Goal: Information Seeking & Learning: Learn about a topic

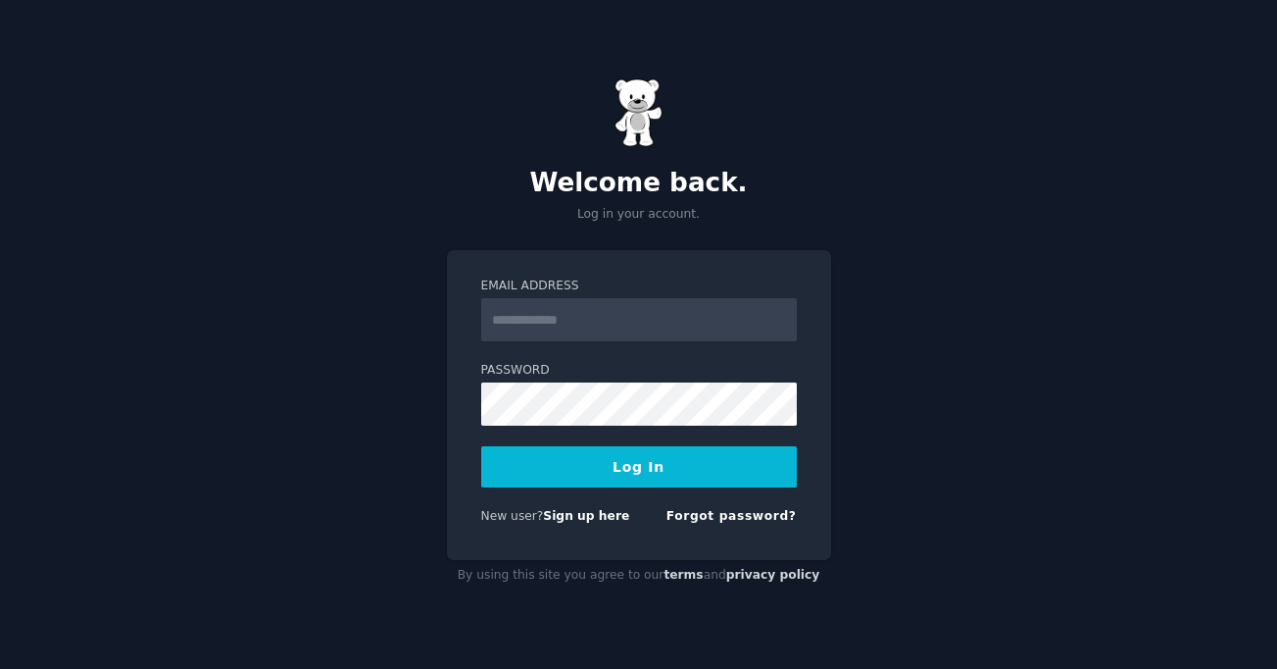
click at [0, 668] on com-1password-button at bounding box center [0, 669] width 0 height 0
type input "**********"
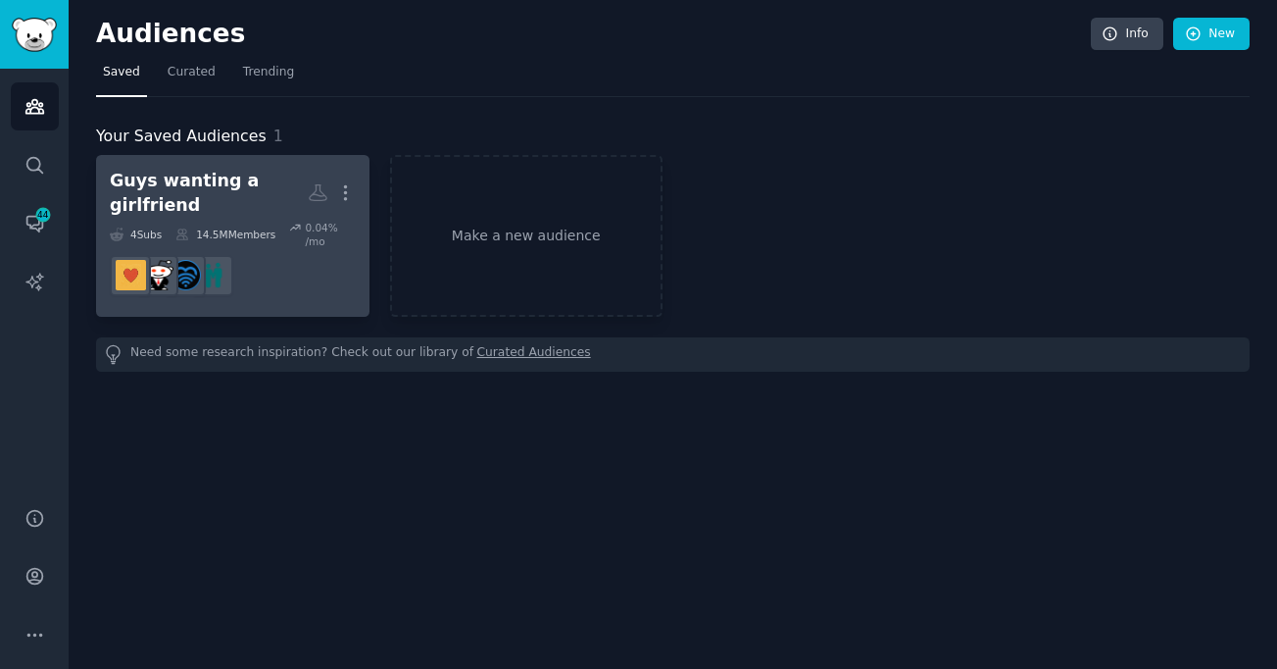
click at [204, 192] on div "Guys wanting a girlfriend" at bounding box center [209, 193] width 198 height 48
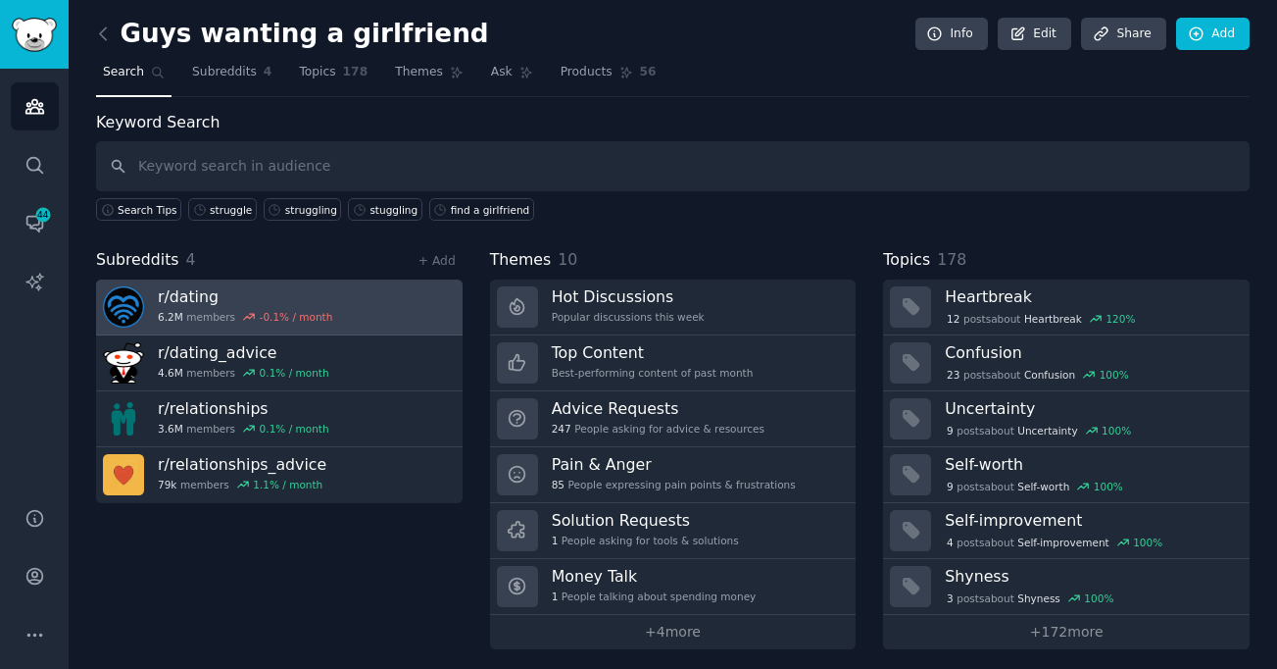
scroll to position [7, 0]
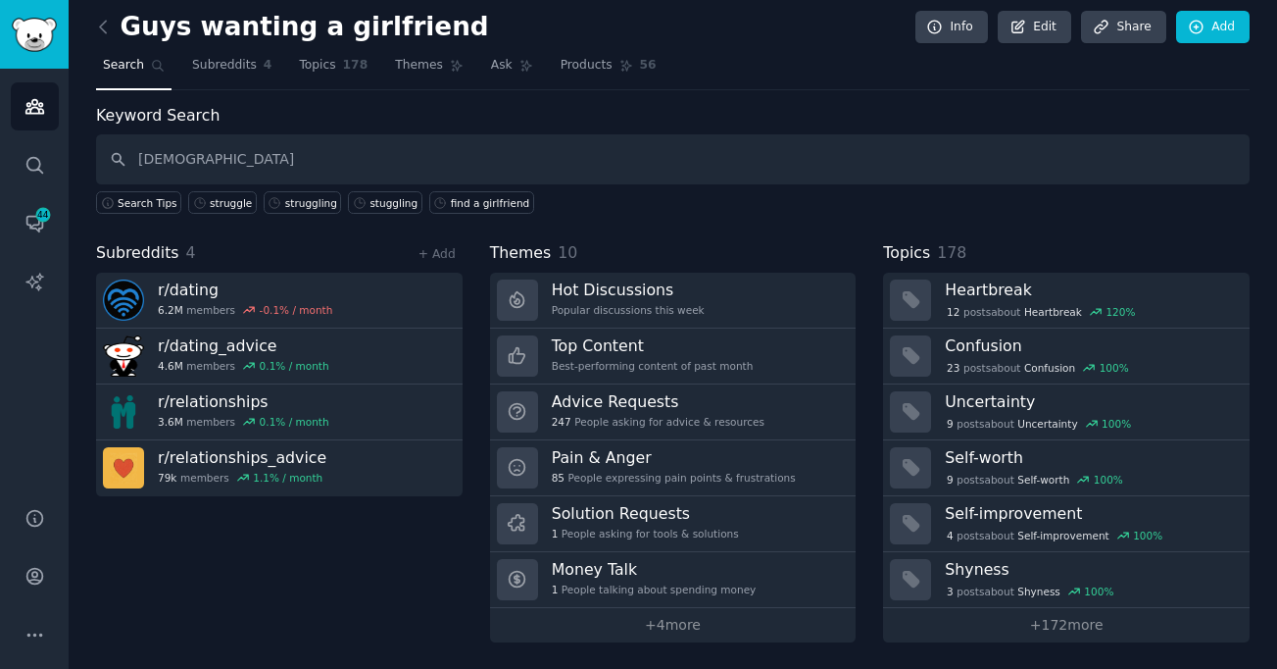
type input "[DEMOGRAPHIC_DATA]"
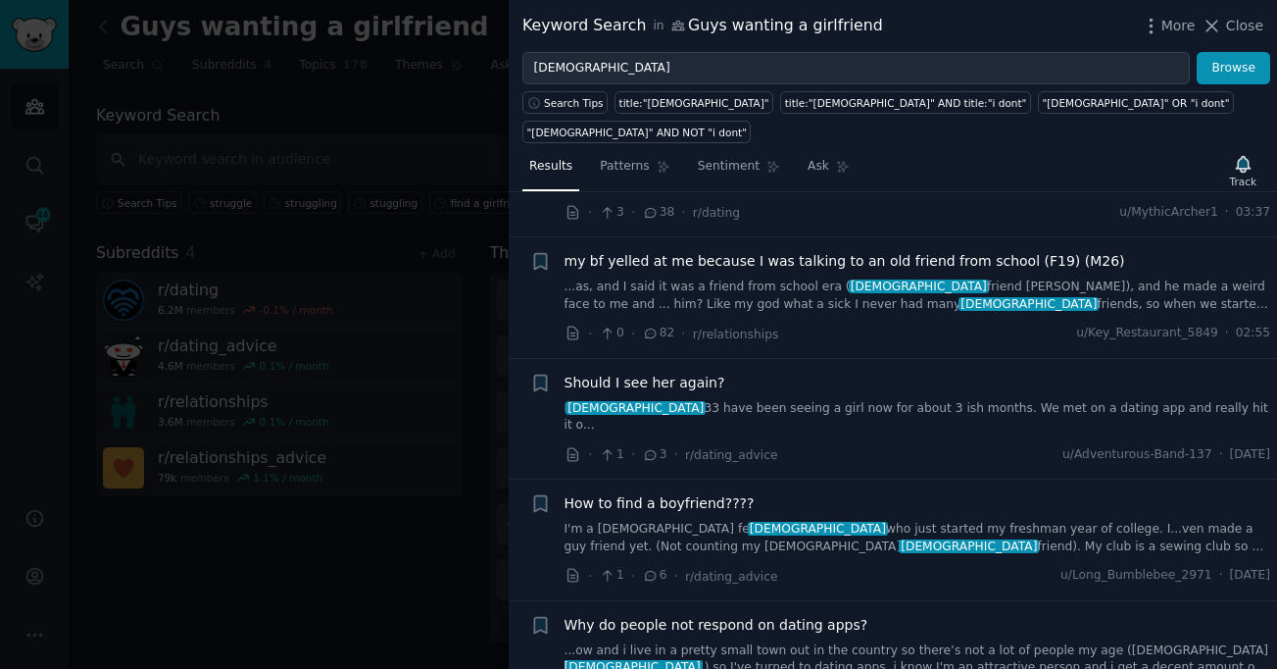
scroll to position [613, 0]
click at [779, 614] on span "Why do people not respond on dating apps?" at bounding box center [717, 624] width 304 height 21
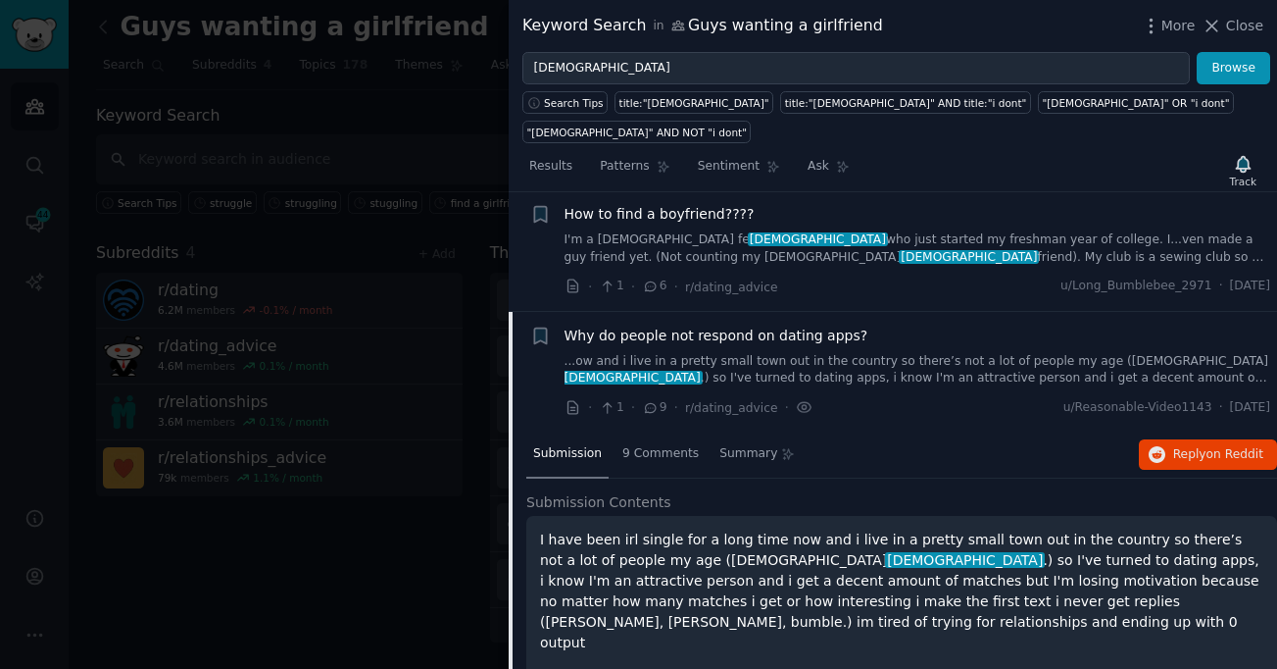
scroll to position [948, 0]
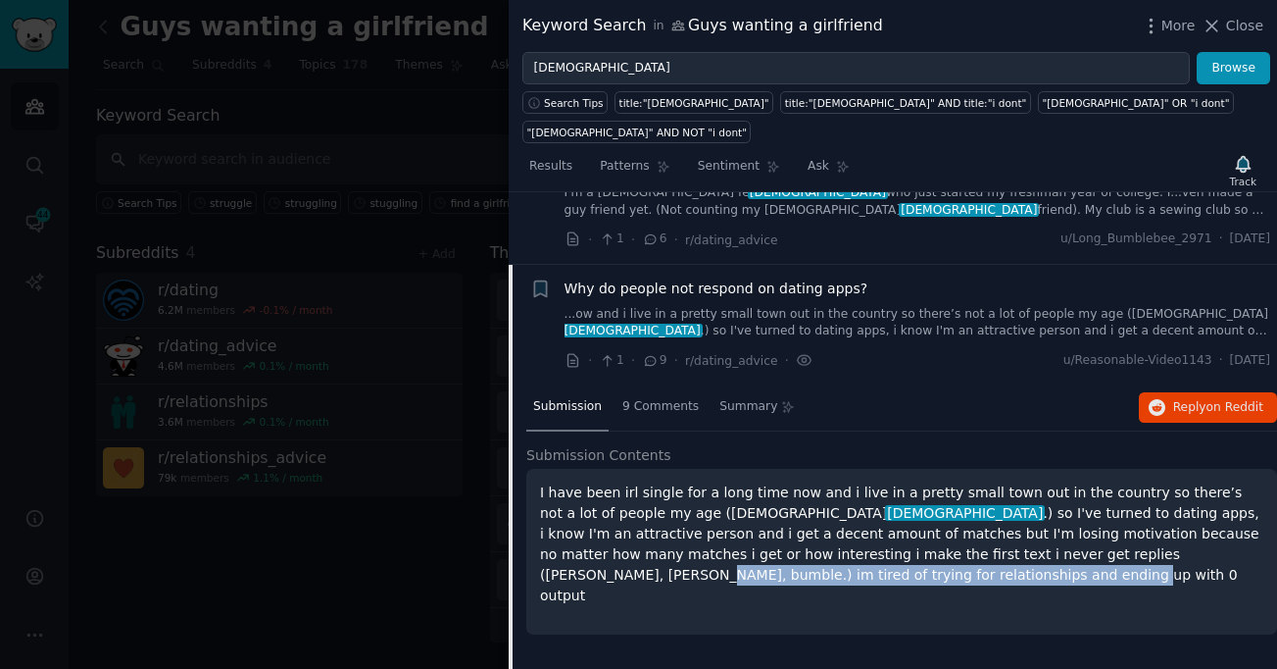
drag, startPoint x: 1239, startPoint y: 452, endPoint x: 848, endPoint y: 456, distance: 391.1
click at [848, 482] on p "I have been irl single for a long time now and i live in a pretty small town ou…" at bounding box center [901, 544] width 723 height 124
copy p "im tired of trying for relationships and ending up with 0 output"
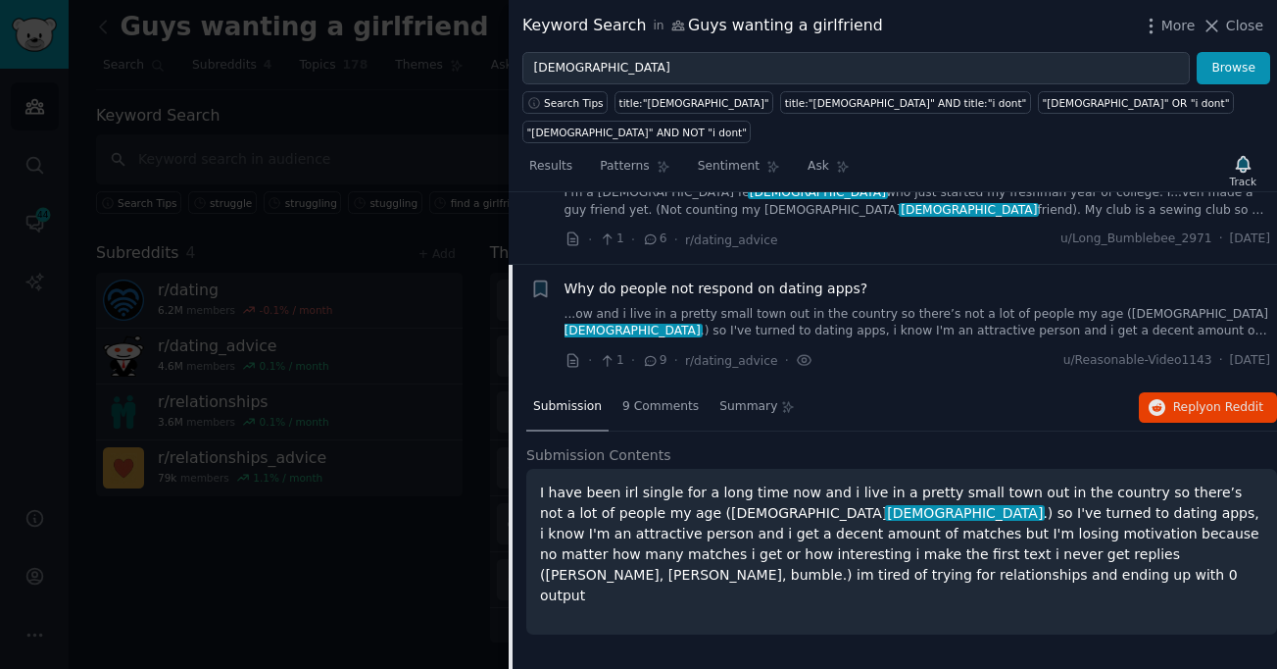
click at [967, 482] on p "I have been irl single for a long time now and i live in a pretty small town ou…" at bounding box center [901, 544] width 723 height 124
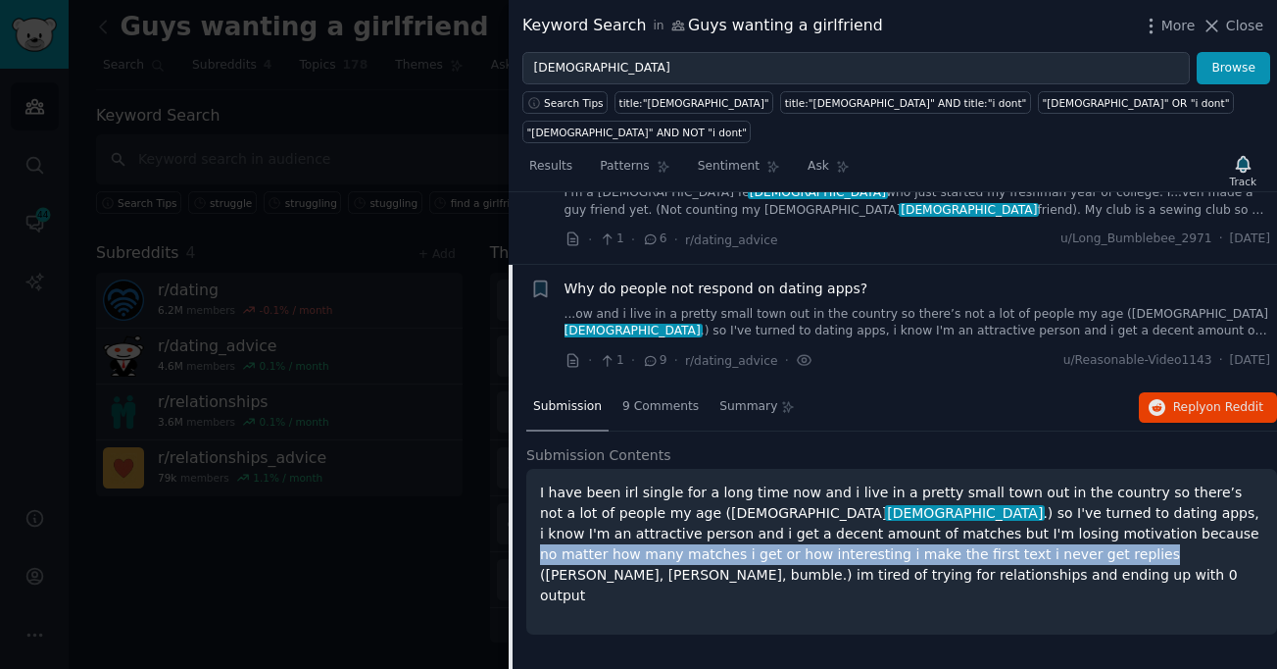
drag, startPoint x: 829, startPoint y: 434, endPoint x: 710, endPoint y: 458, distance: 121.9
click at [710, 482] on p "I have been irl single for a long time now and i live in a pretty small town ou…" at bounding box center [901, 544] width 723 height 124
copy p "no matter how many matches i get or how interesting i make the first text i nev…"
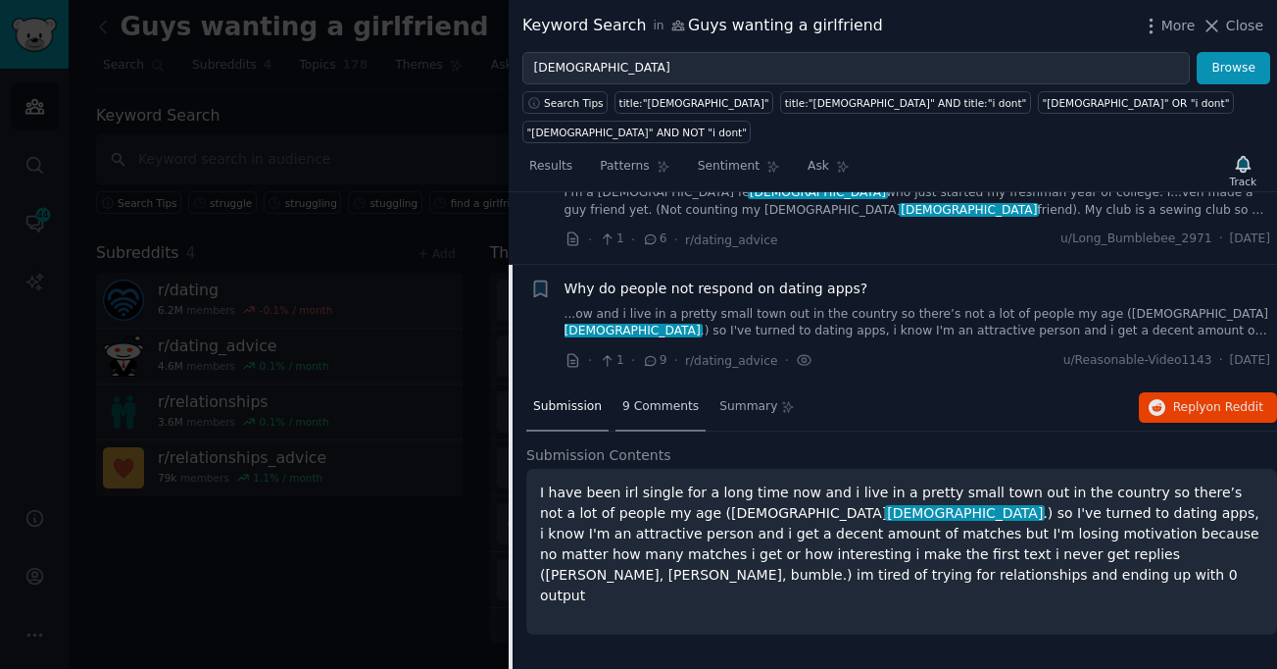
click at [646, 384] on div "9 Comments" at bounding box center [661, 407] width 90 height 47
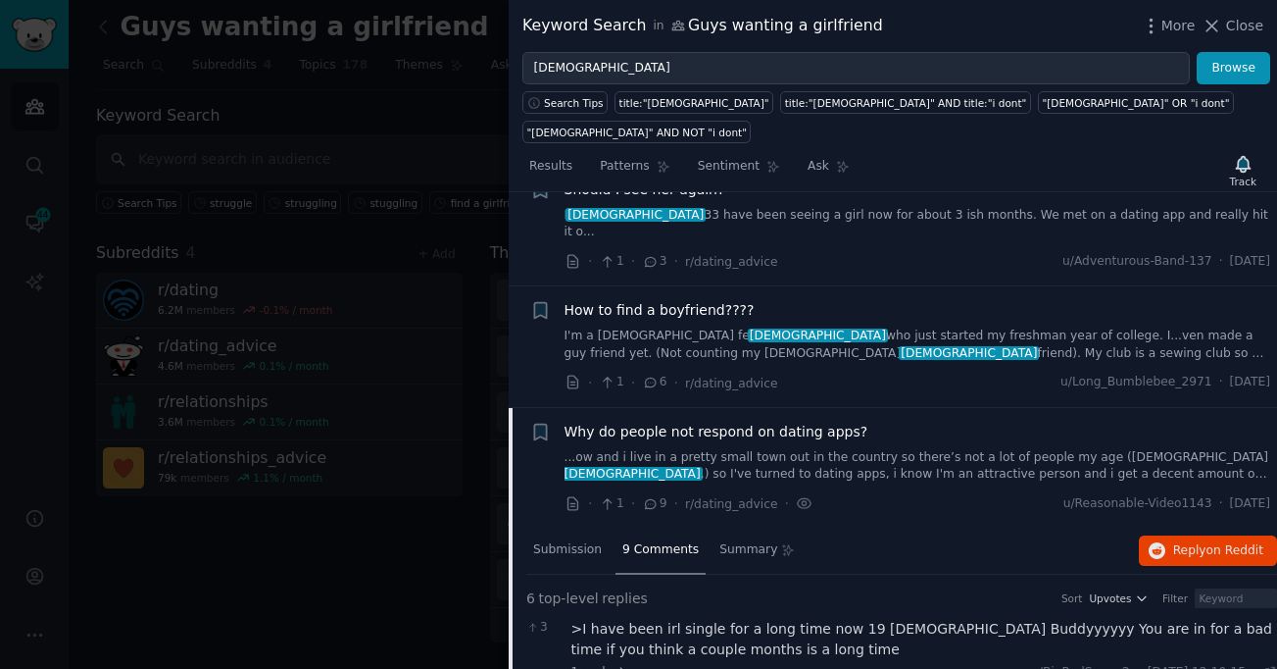
scroll to position [795, 0]
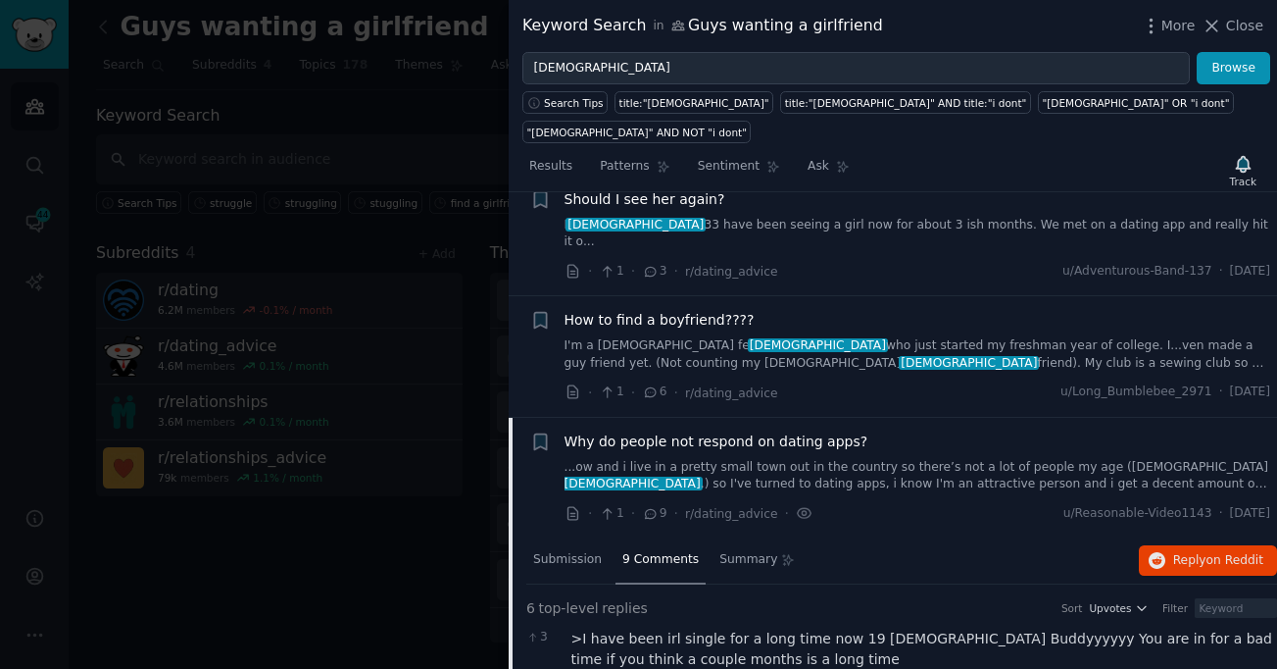
click at [902, 431] on div "Why do people not respond on dating apps? ...ow and i live in a pretty small to…" at bounding box center [918, 462] width 707 height 62
click at [586, 551] on span "Submission" at bounding box center [567, 560] width 69 height 18
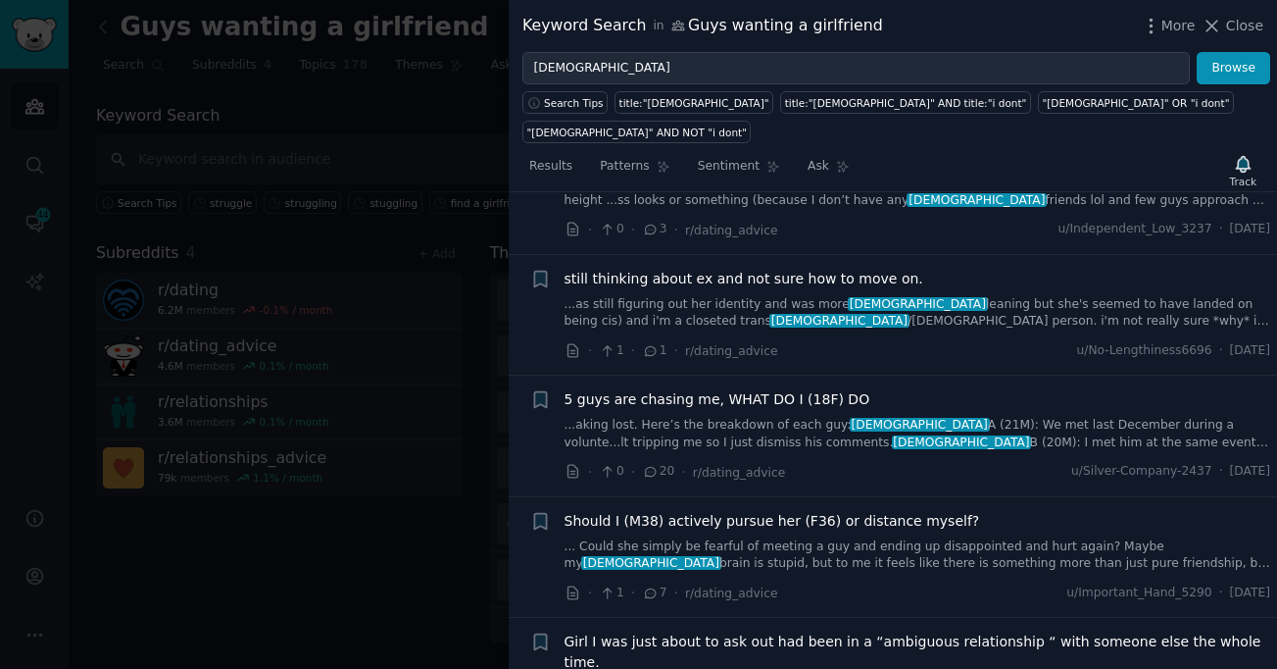
scroll to position [1505, 0]
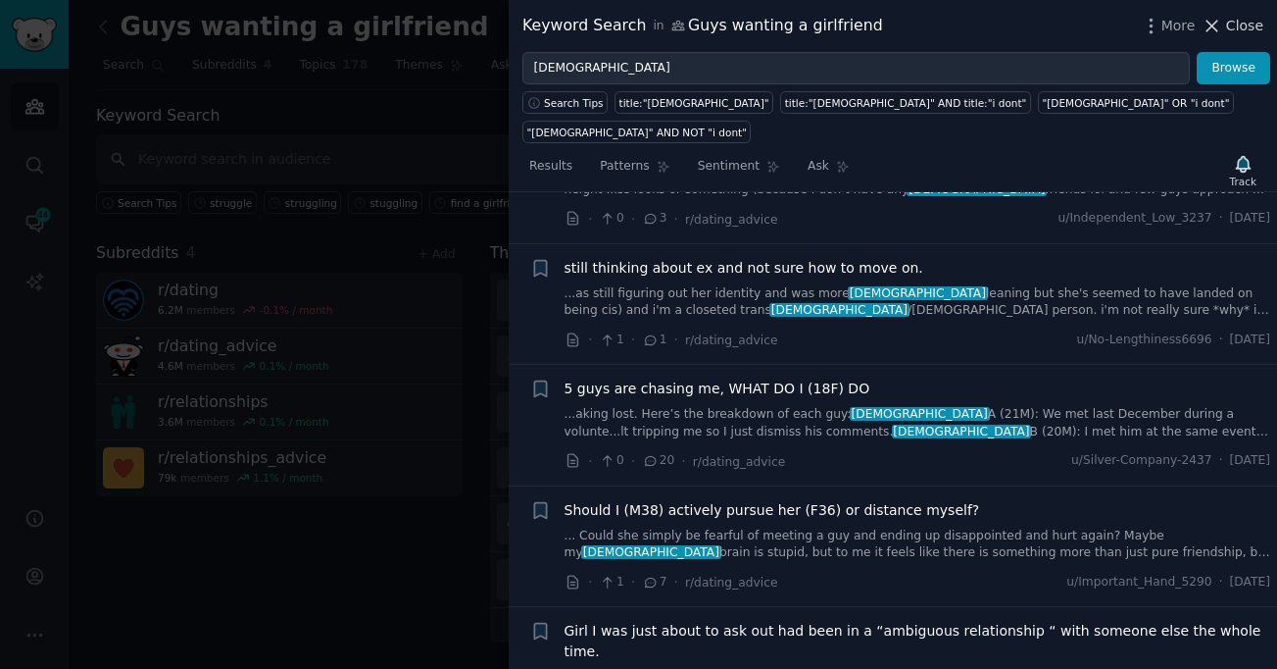
click at [1224, 23] on button "Close" at bounding box center [1233, 26] width 62 height 21
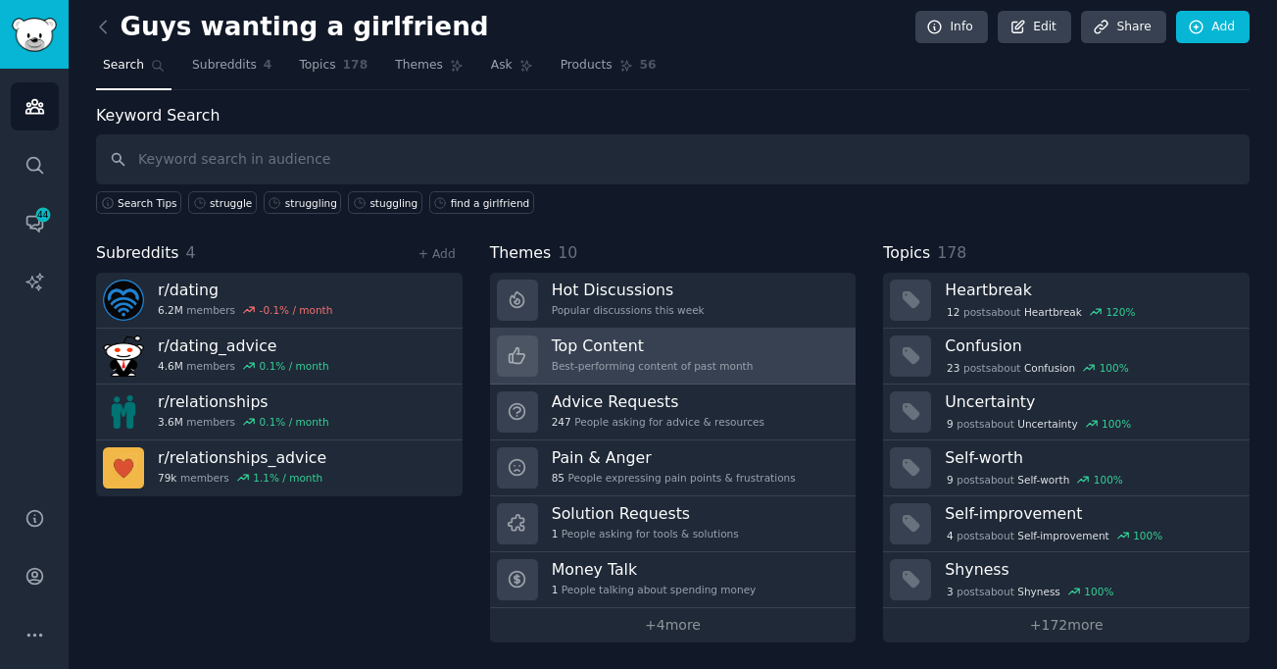
click at [639, 339] on h3 "Top Content" at bounding box center [653, 345] width 202 height 21
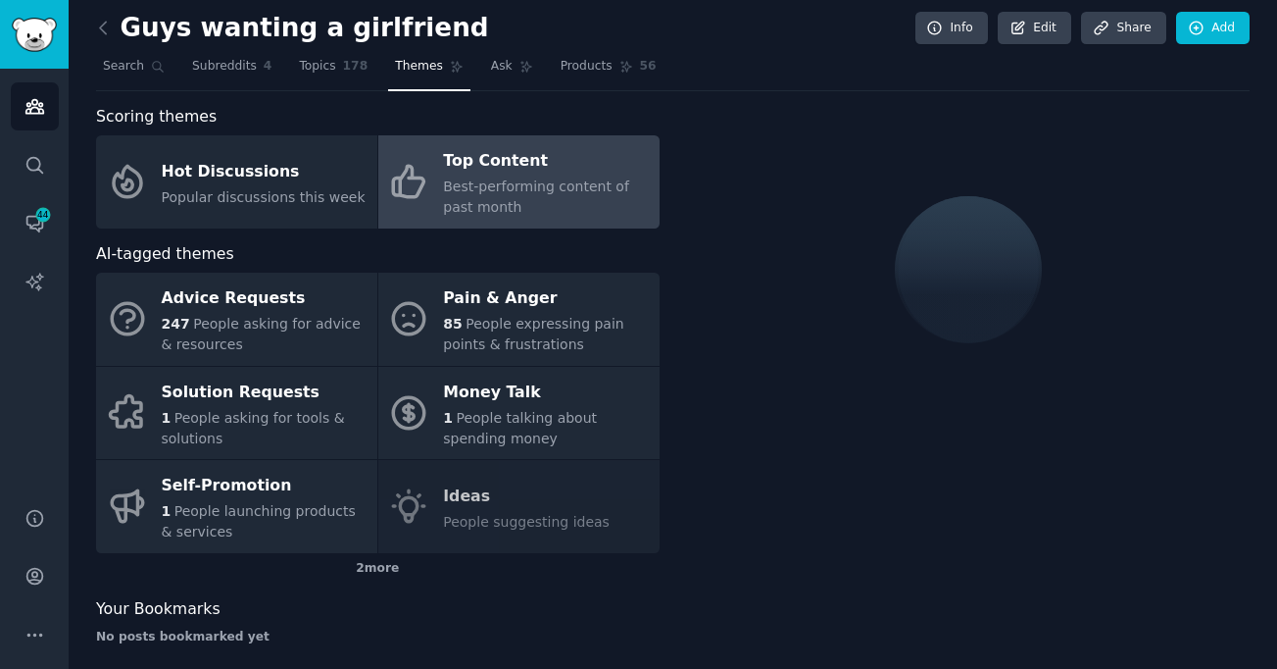
scroll to position [7, 0]
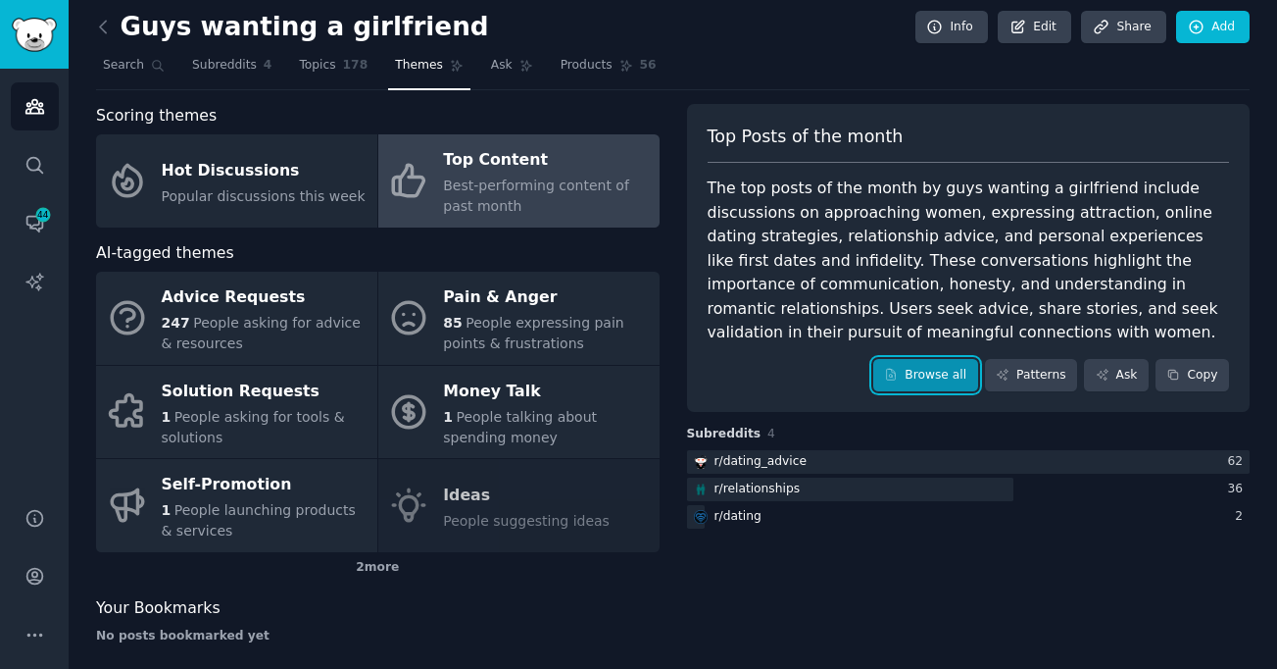
click at [922, 370] on link "Browse all" at bounding box center [925, 375] width 105 height 33
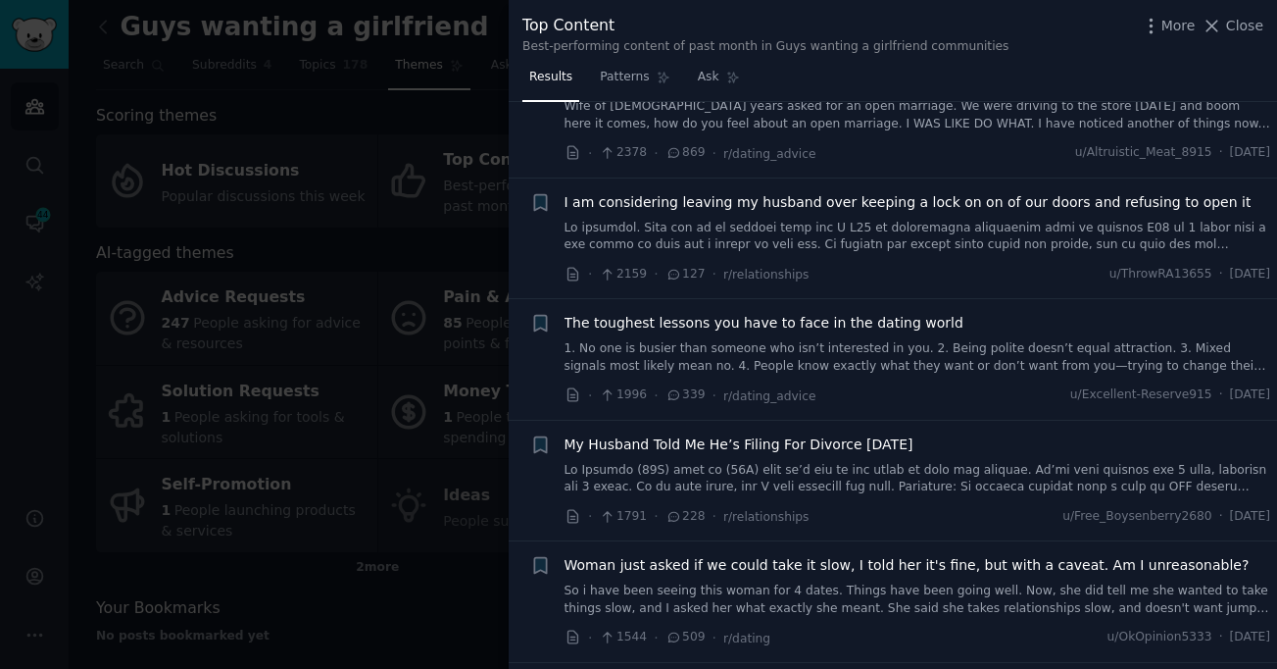
scroll to position [78, 0]
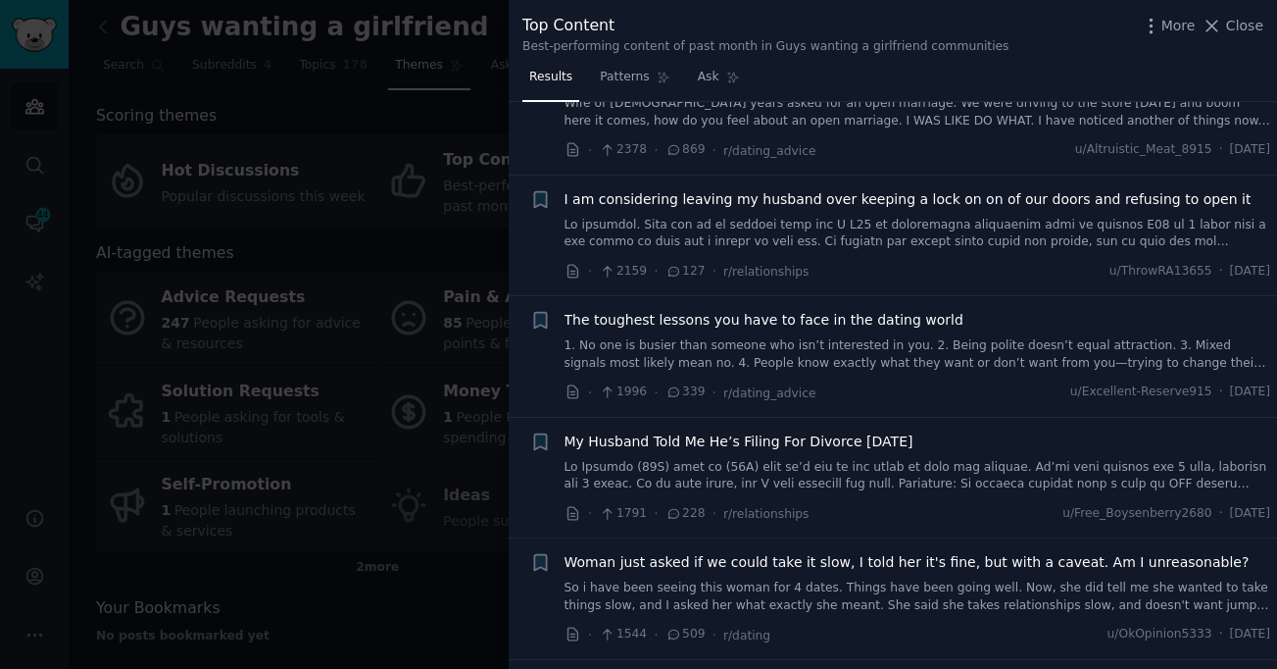
click at [881, 344] on link "1. No one is busier than someone who isn’t interested in you. 2. Being polite d…" at bounding box center [918, 354] width 707 height 34
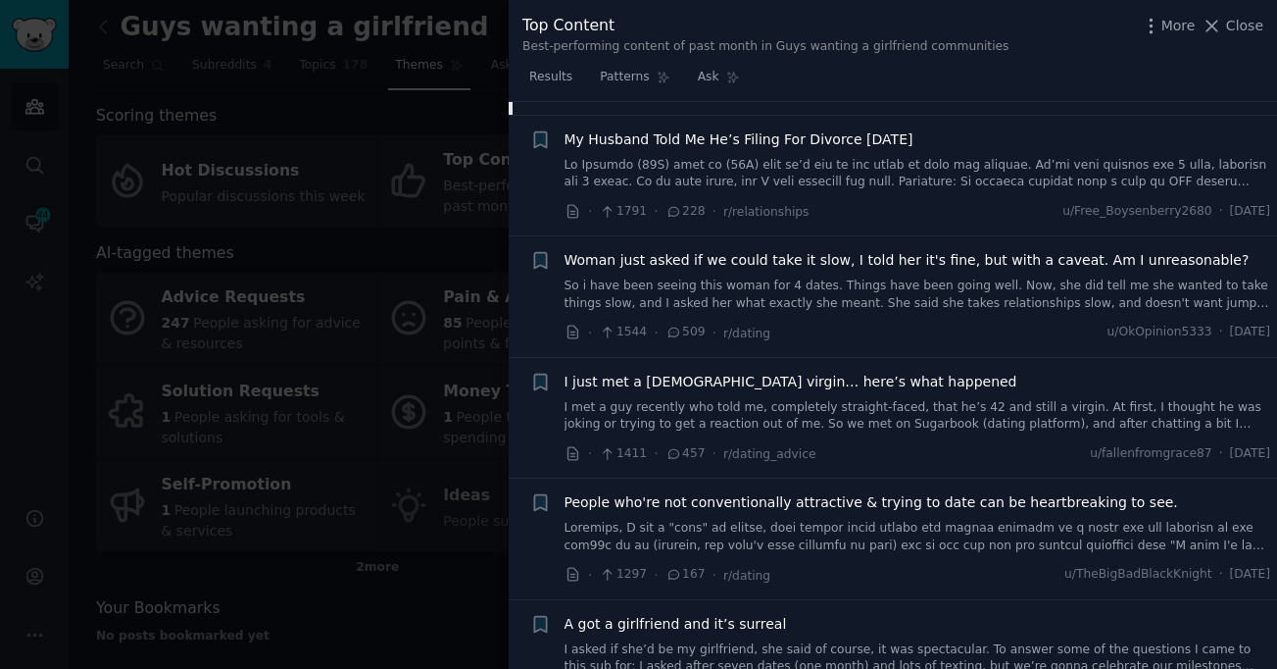
scroll to position [711, 0]
click at [849, 546] on link at bounding box center [918, 536] width 707 height 34
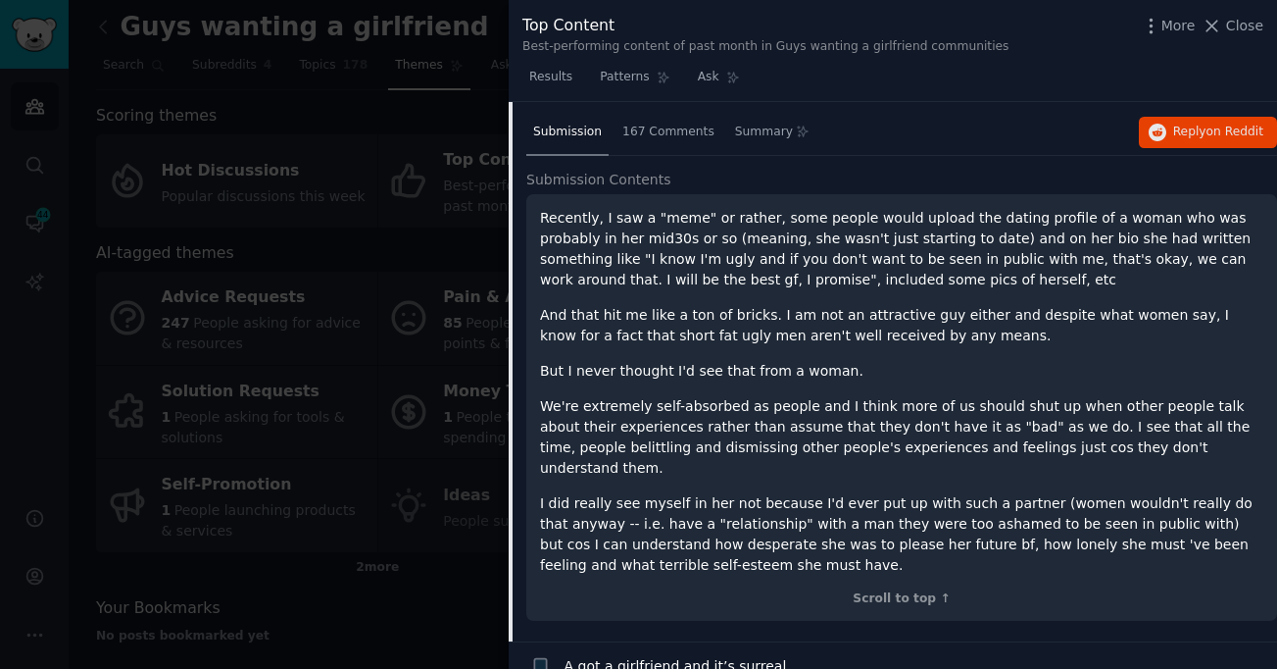
scroll to position [868, 0]
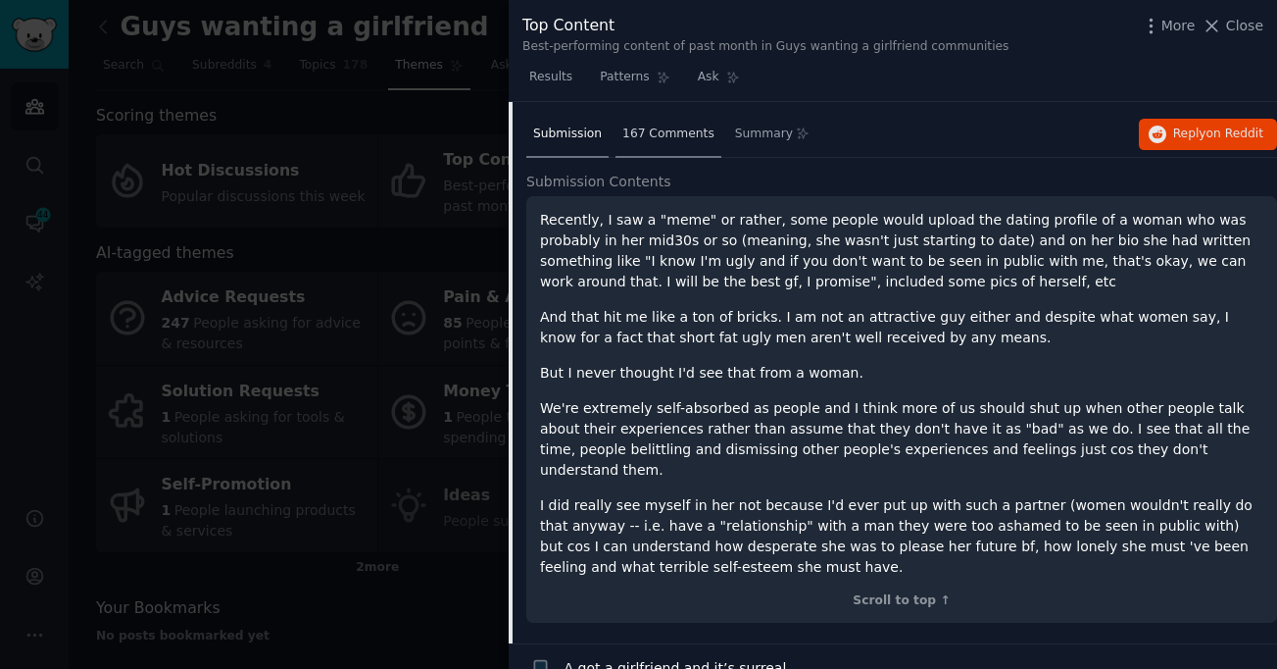
click at [678, 132] on span "167 Comments" at bounding box center [668, 134] width 92 height 18
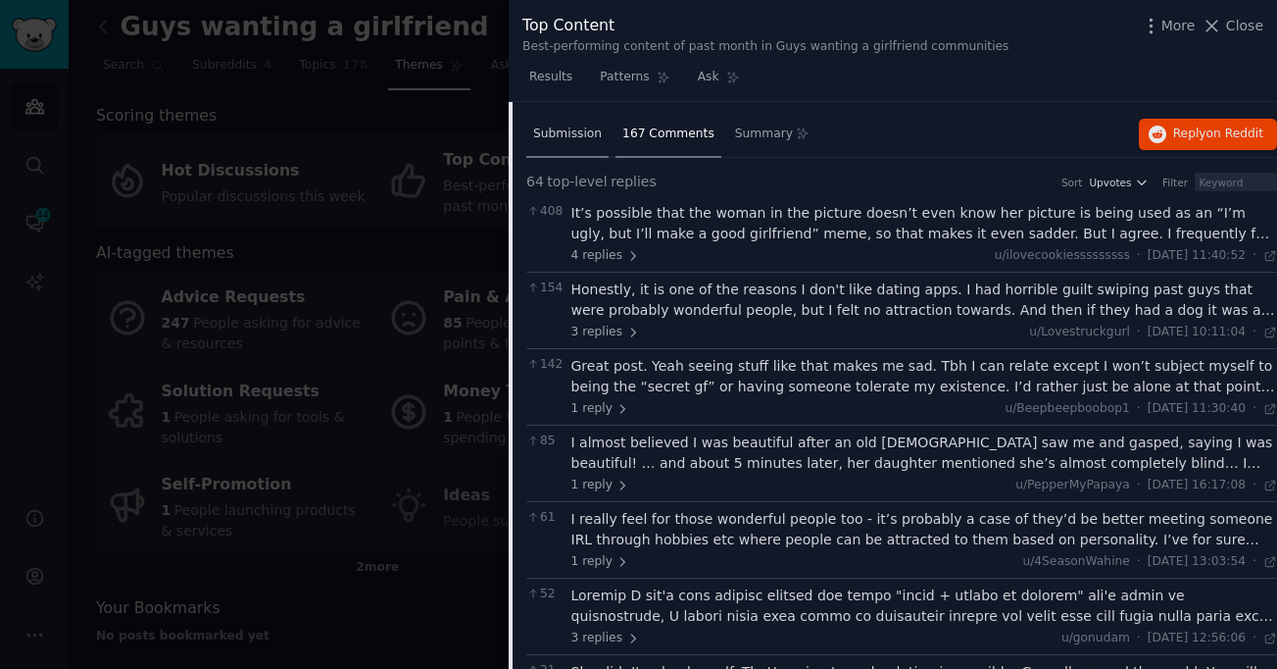
click at [556, 127] on span "Submission" at bounding box center [567, 134] width 69 height 18
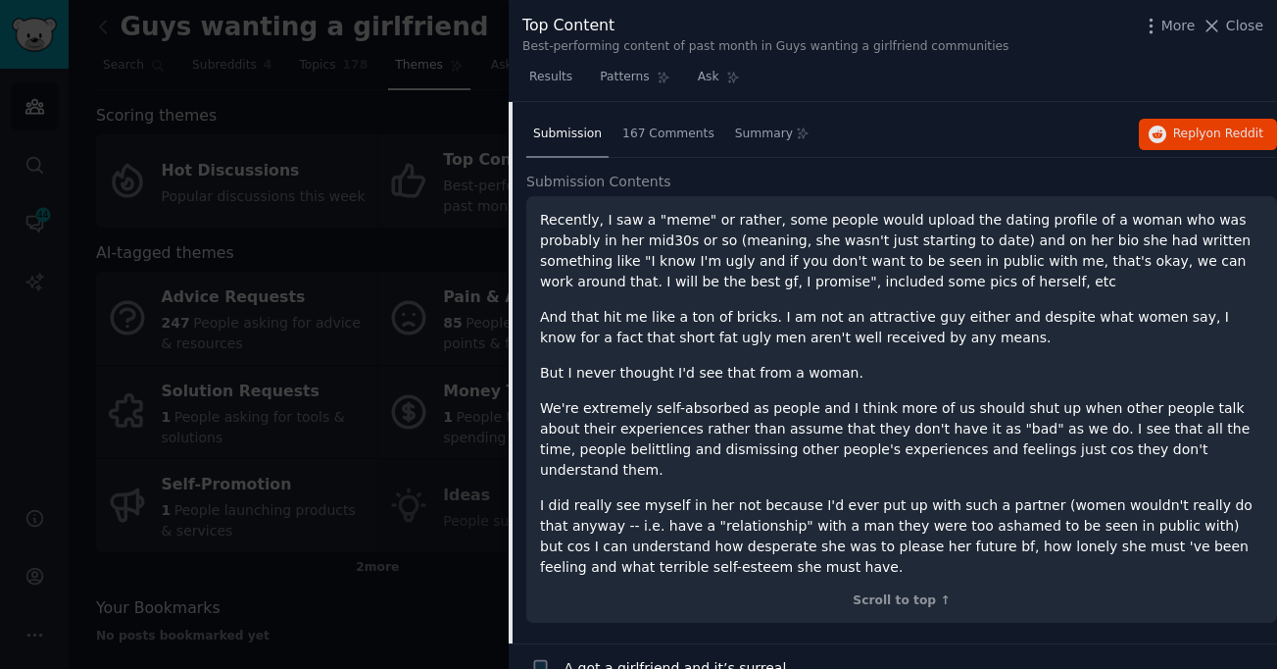
scroll to position [1046, 0]
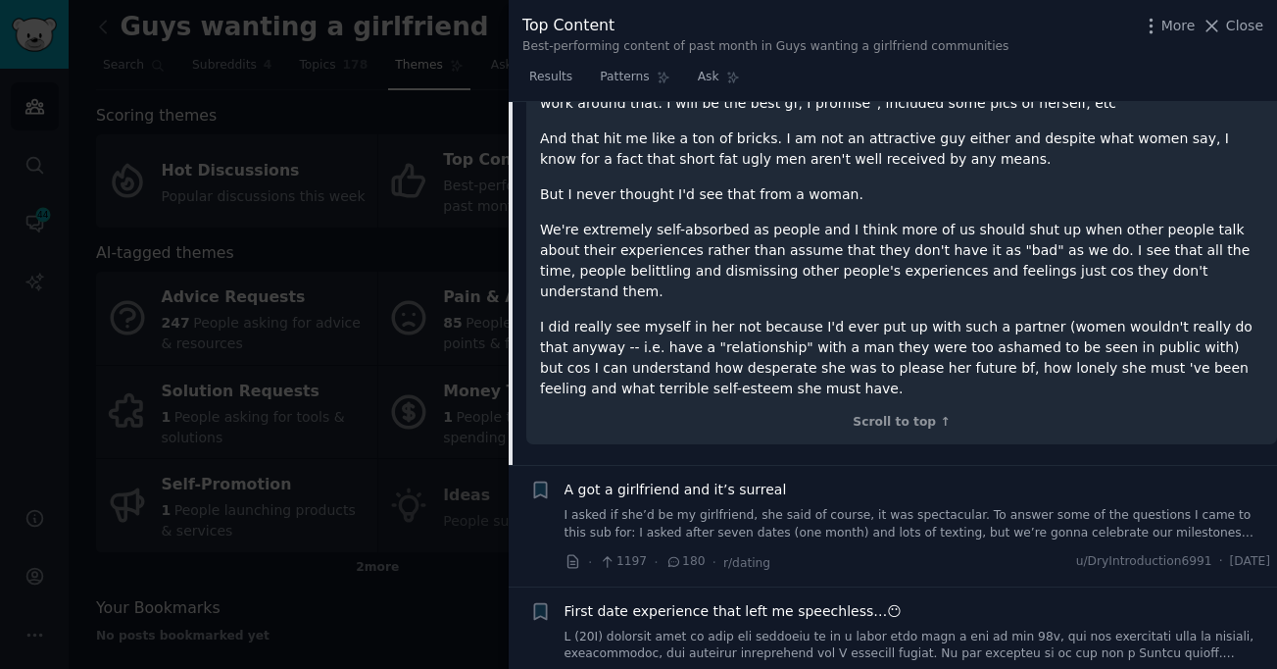
click at [890, 484] on div "A got a girlfriend and it’s surreal I asked if she’d be my girlfriend, she said…" at bounding box center [918, 510] width 707 height 62
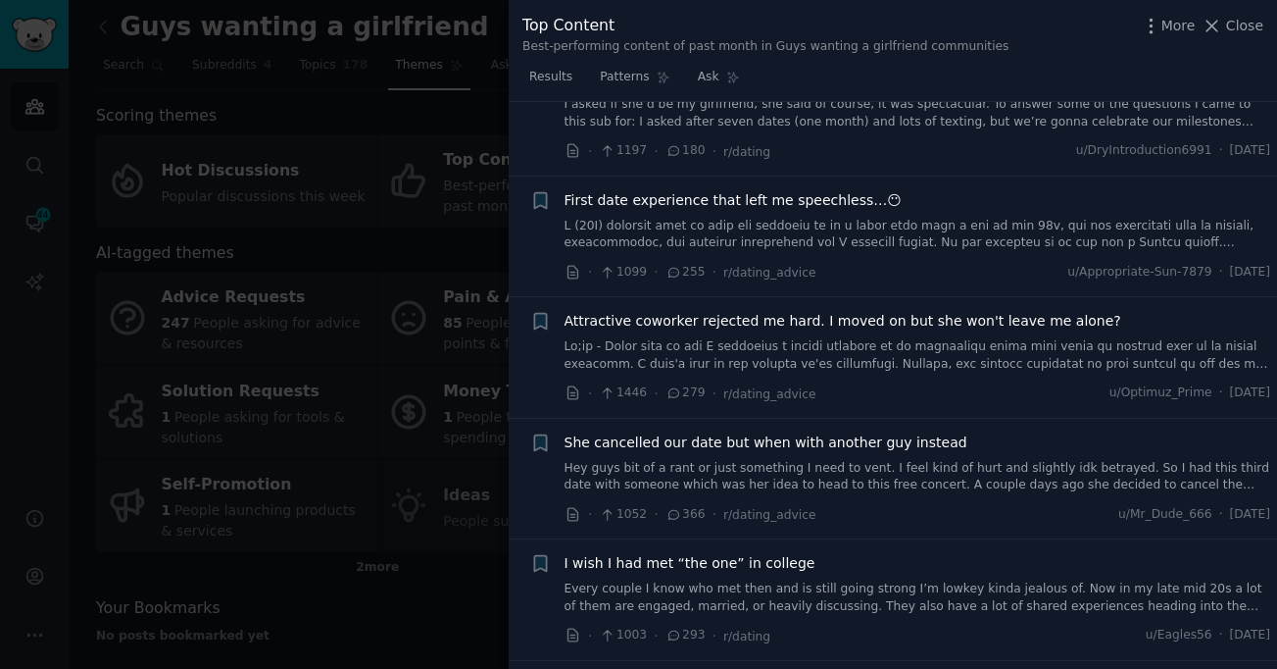
scroll to position [1463, 0]
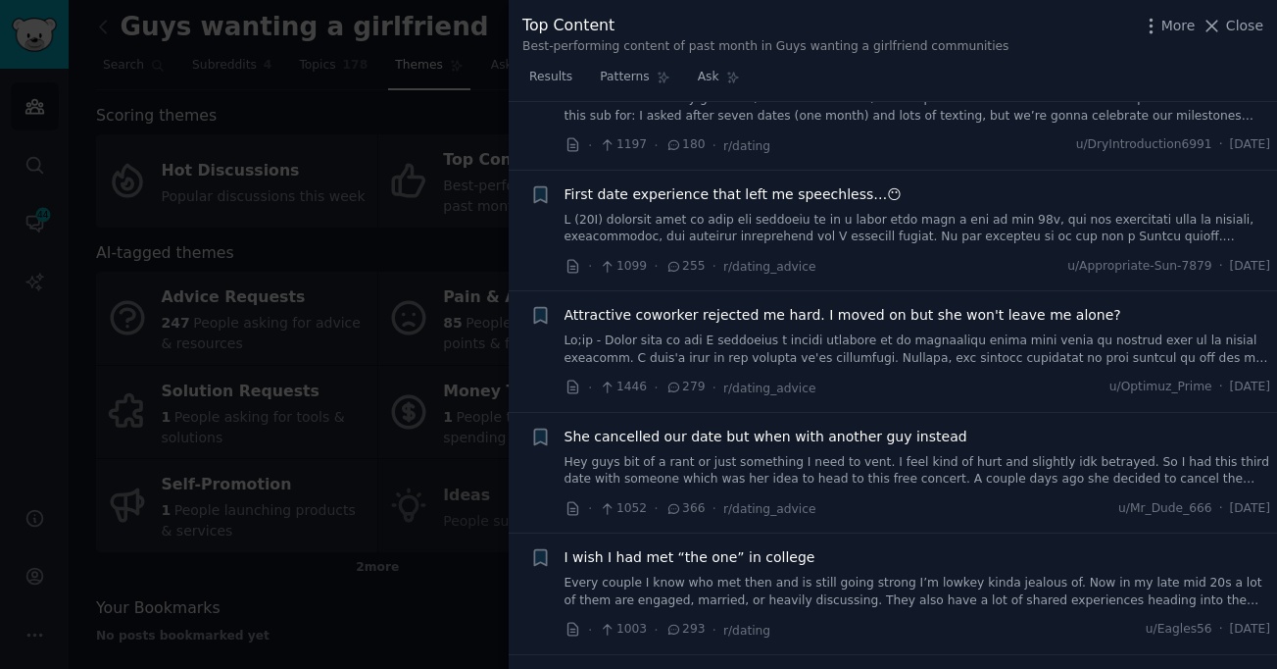
click at [995, 426] on div "She cancelled our date but when with another guy instead Hey guys bit of a rant…" at bounding box center [918, 457] width 707 height 62
click at [949, 454] on link "Hey guys bit of a rant or just something I need to vent. I feel kind of hurt an…" at bounding box center [918, 471] width 707 height 34
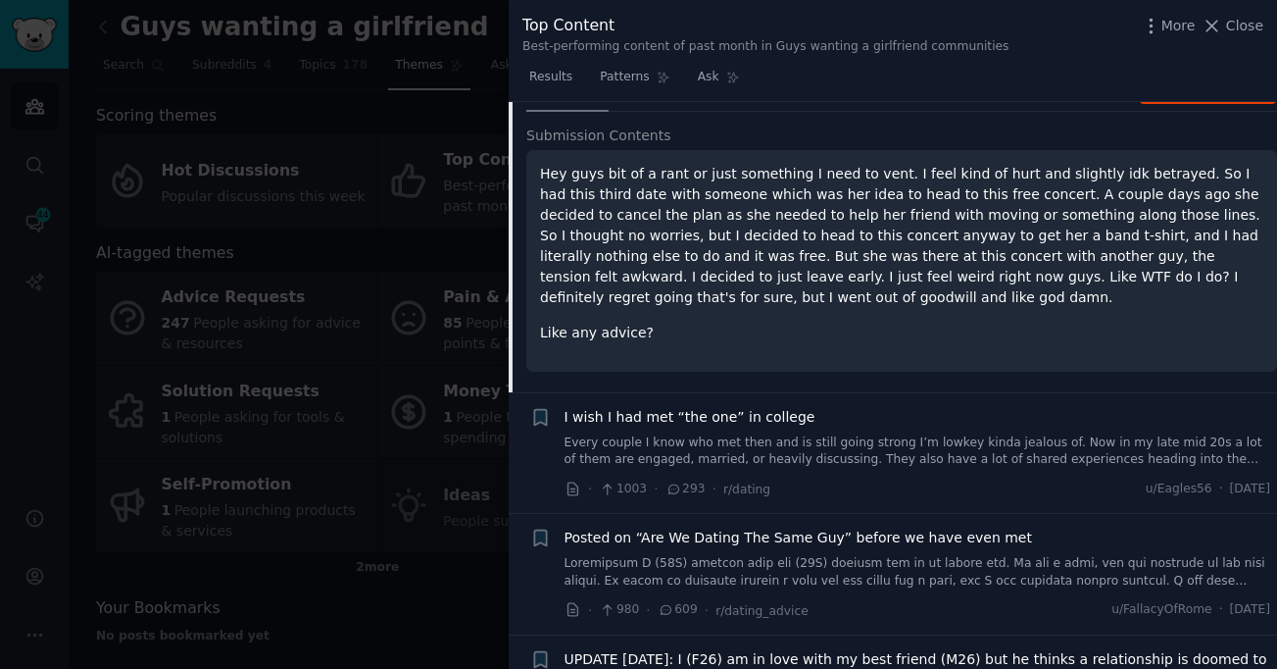
scroll to position [1401, 0]
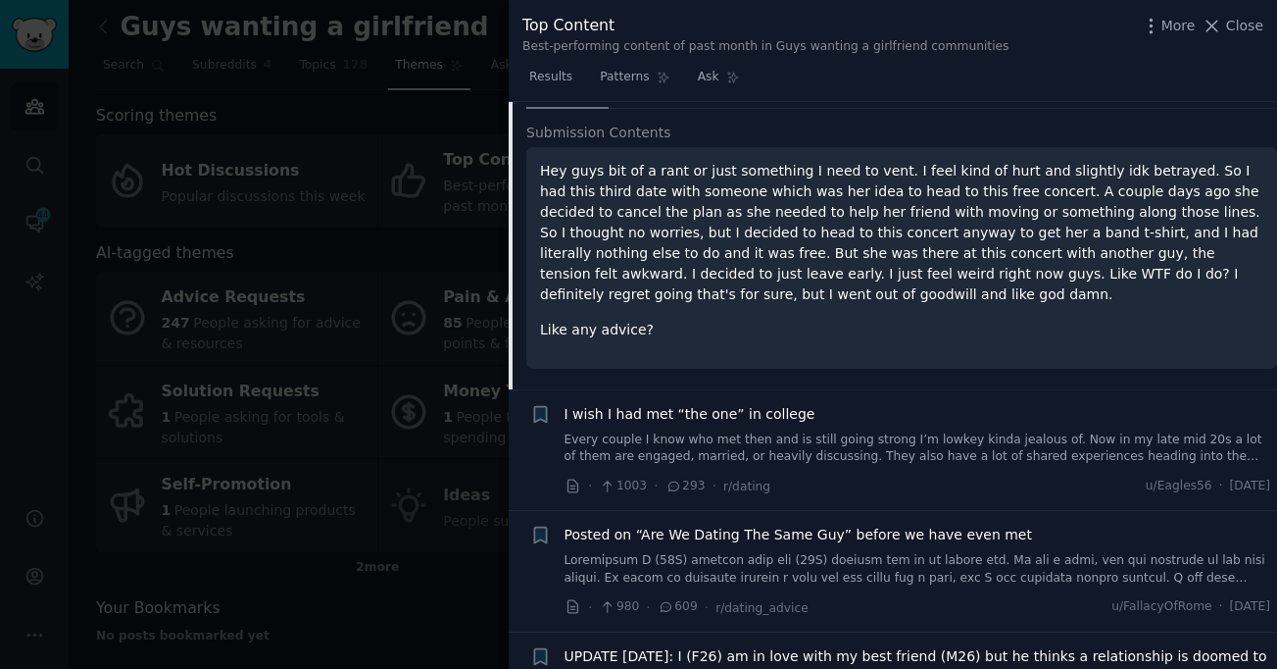
click at [895, 443] on link "Every couple I know who met then and is still going strong I’m lowkey kinda jea…" at bounding box center [918, 448] width 707 height 34
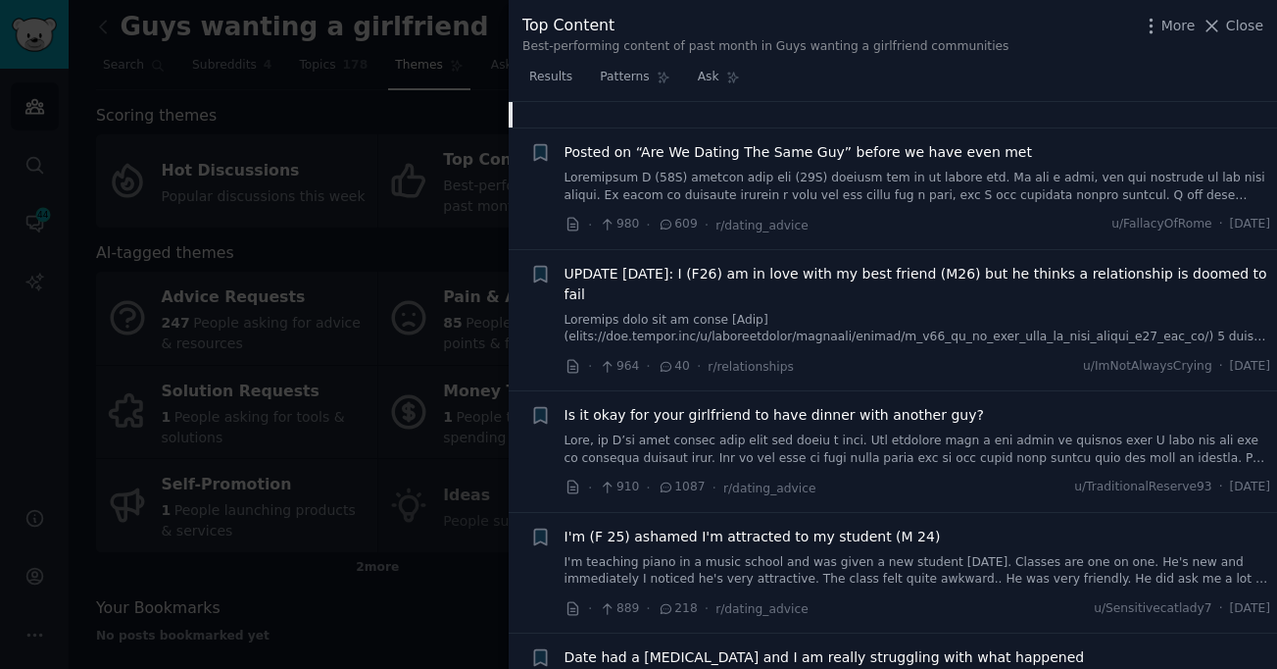
scroll to position [1858, 0]
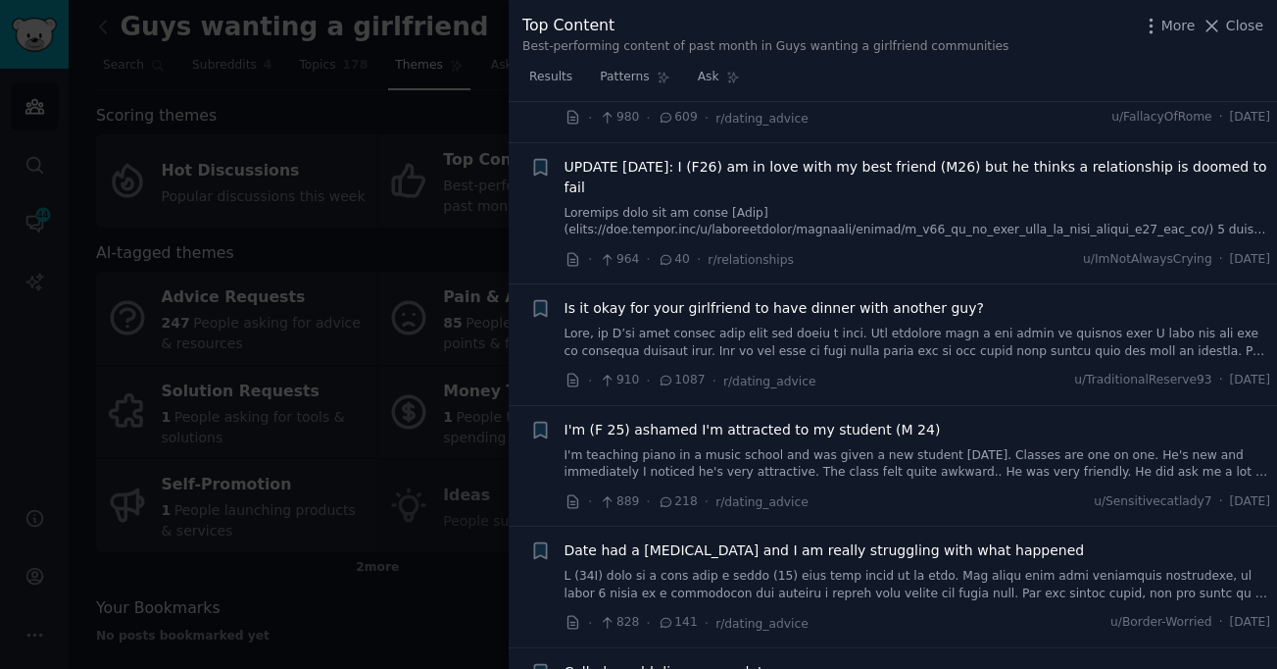
click at [797, 452] on link "I'm teaching piano in a music school and was given a new student today. Classes…" at bounding box center [918, 464] width 707 height 34
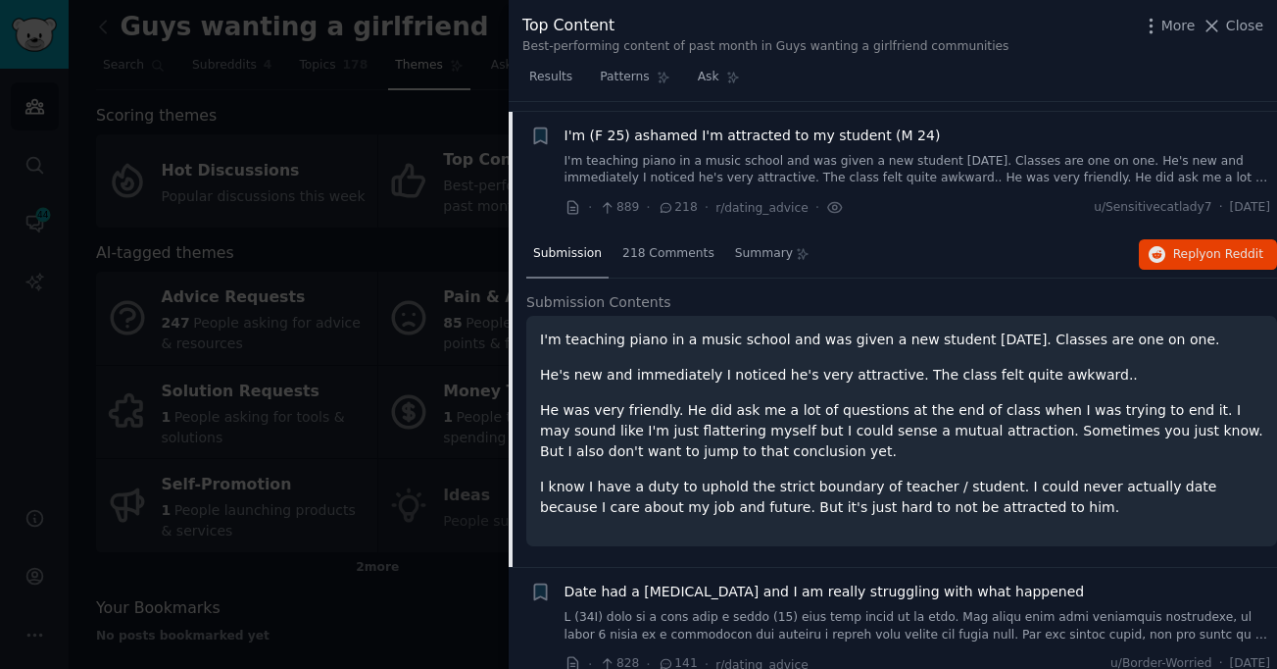
scroll to position [1867, 0]
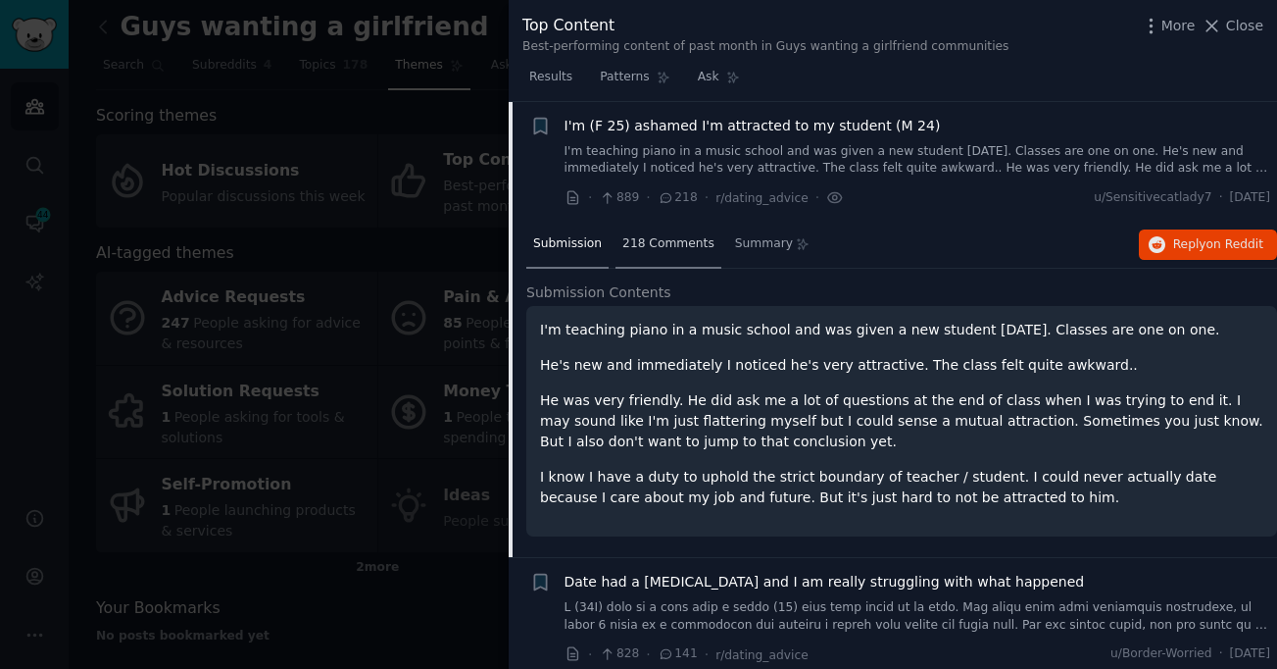
click at [653, 248] on span "218 Comments" at bounding box center [668, 244] width 92 height 18
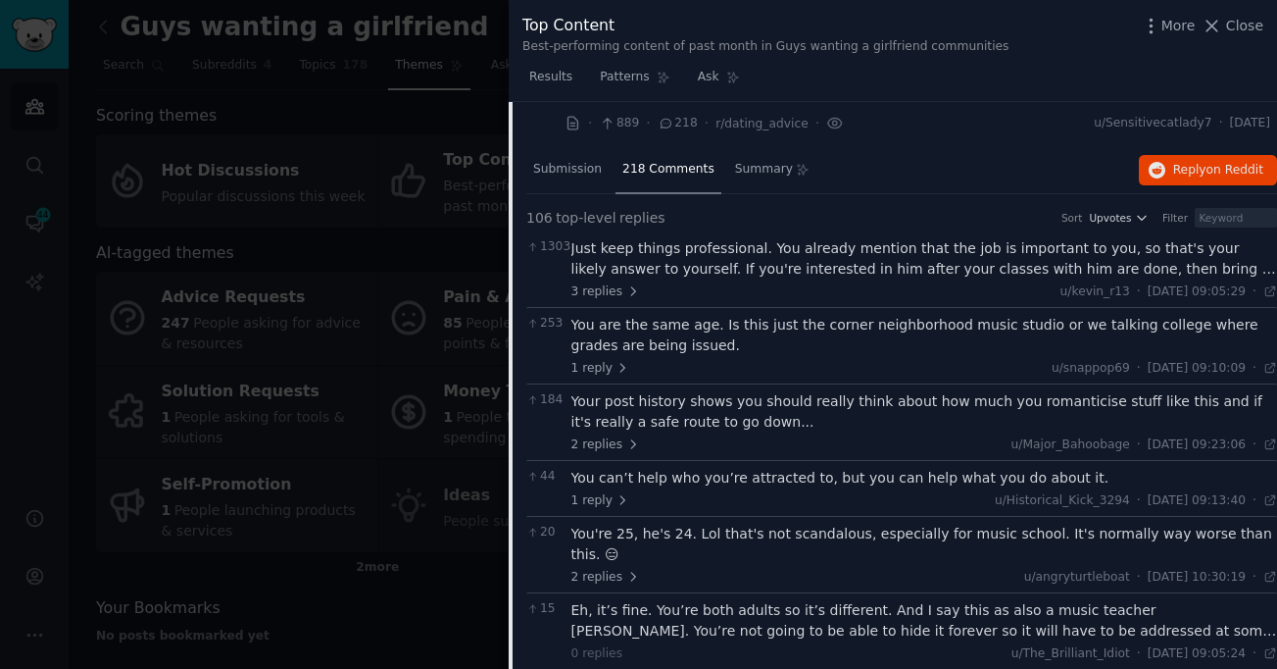
scroll to position [1948, 0]
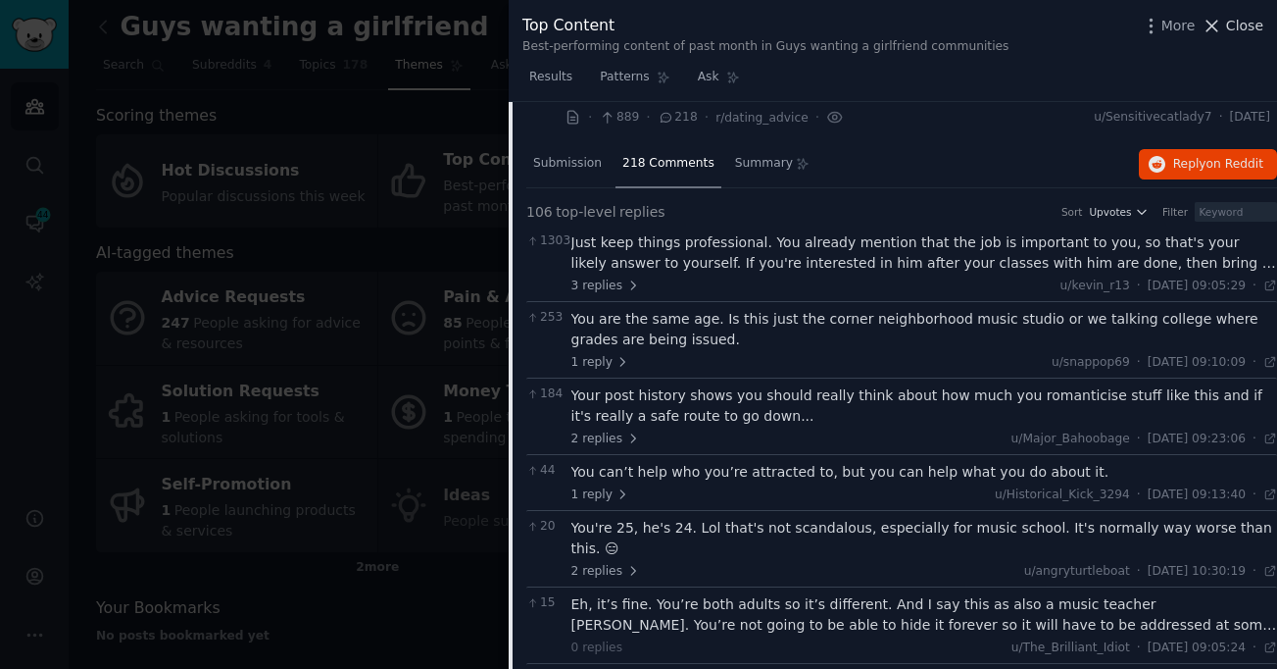
click at [1241, 21] on span "Close" at bounding box center [1244, 26] width 37 height 21
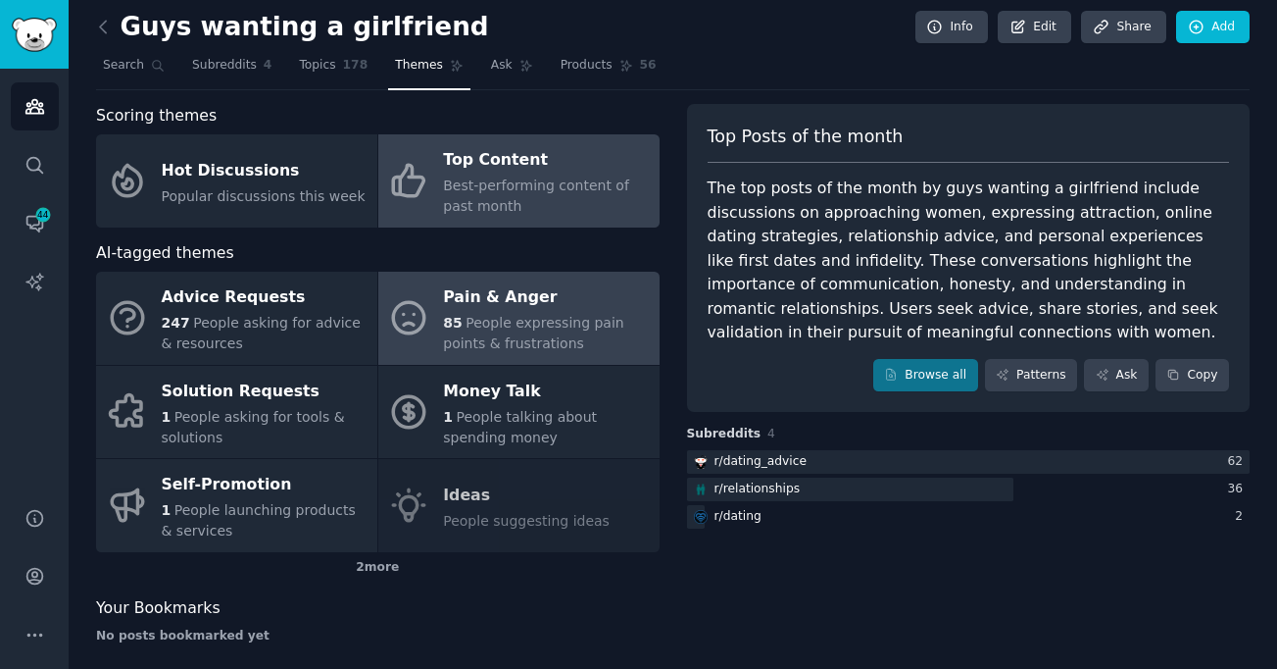
click at [581, 304] on div "Pain & Anger" at bounding box center [546, 297] width 206 height 31
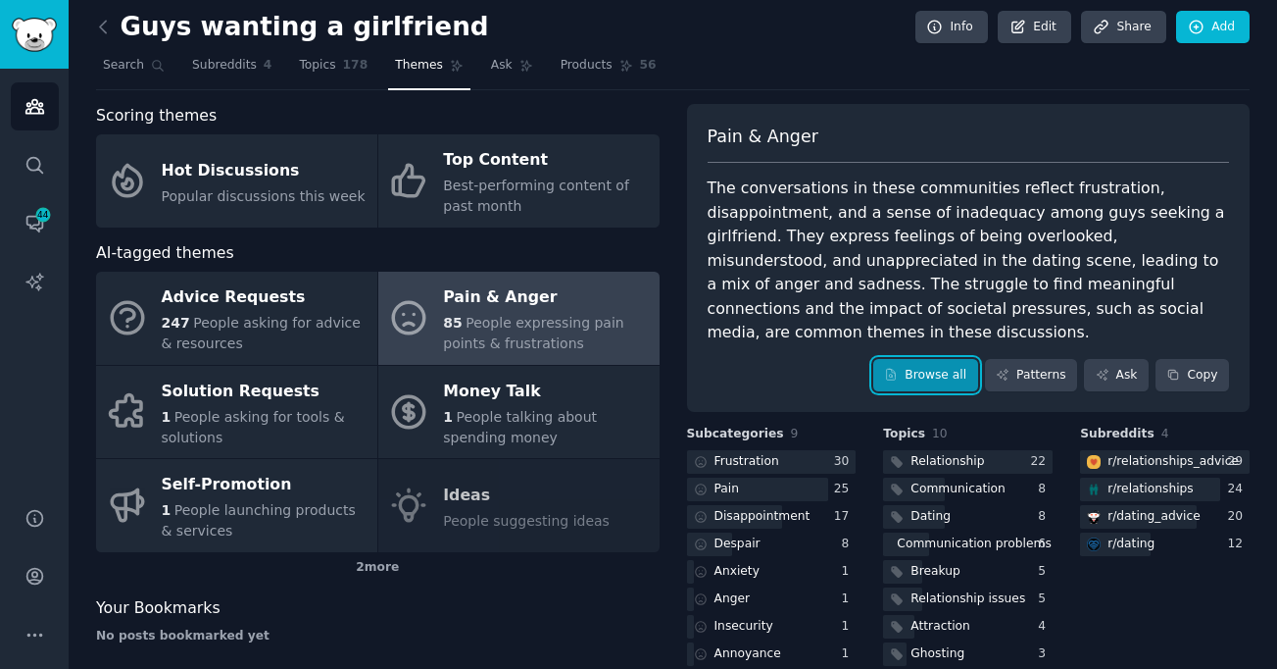
click at [934, 360] on link "Browse all" at bounding box center [925, 375] width 105 height 33
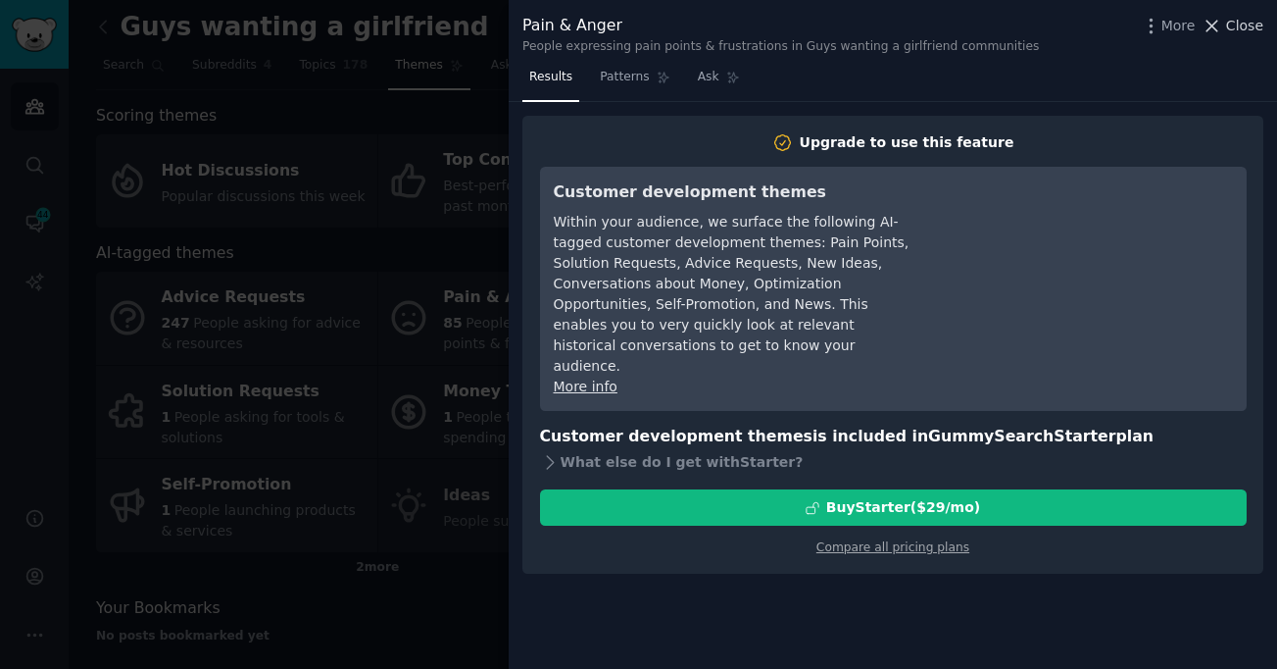
click at [1219, 33] on icon at bounding box center [1212, 26] width 21 height 21
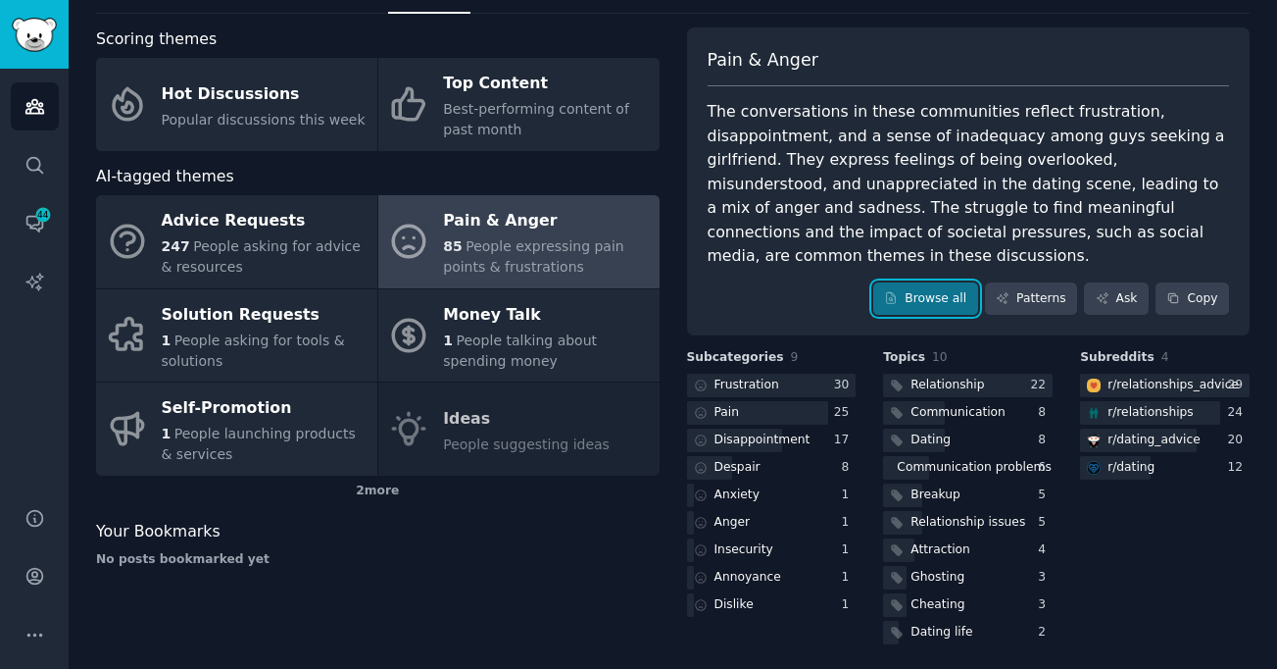
scroll to position [89, 0]
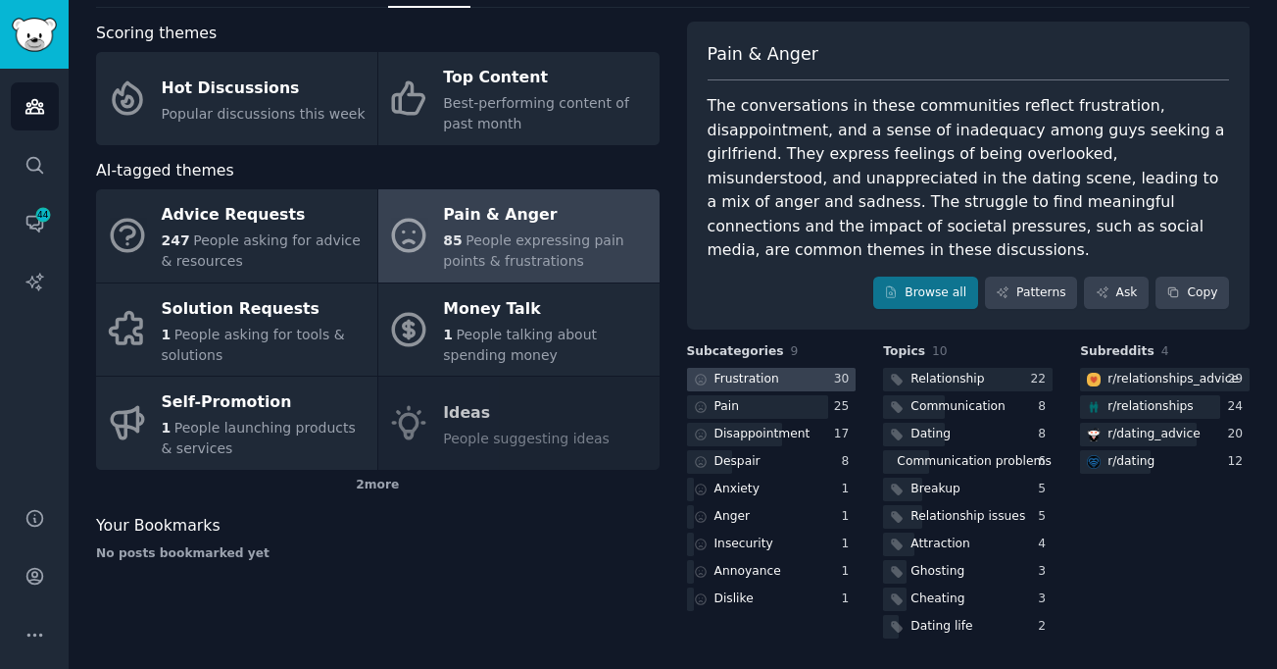
click at [765, 385] on div "Frustration" at bounding box center [747, 380] width 65 height 18
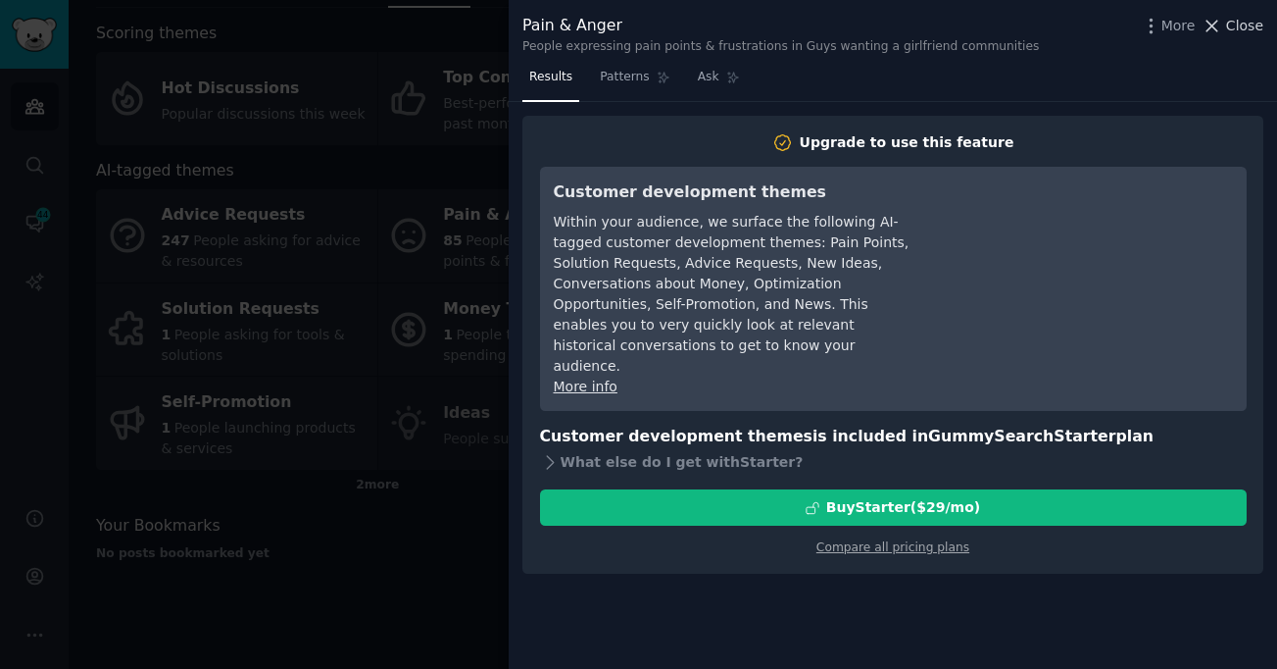
click at [1236, 32] on span "Close" at bounding box center [1244, 26] width 37 height 21
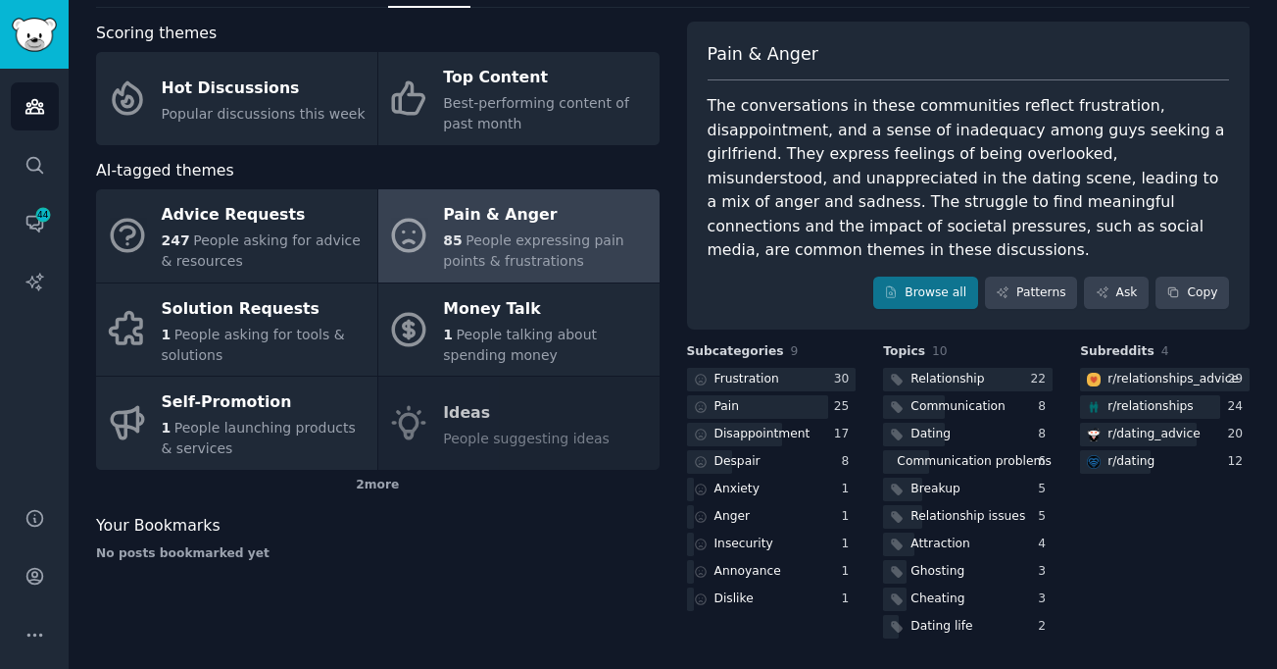
scroll to position [76, 0]
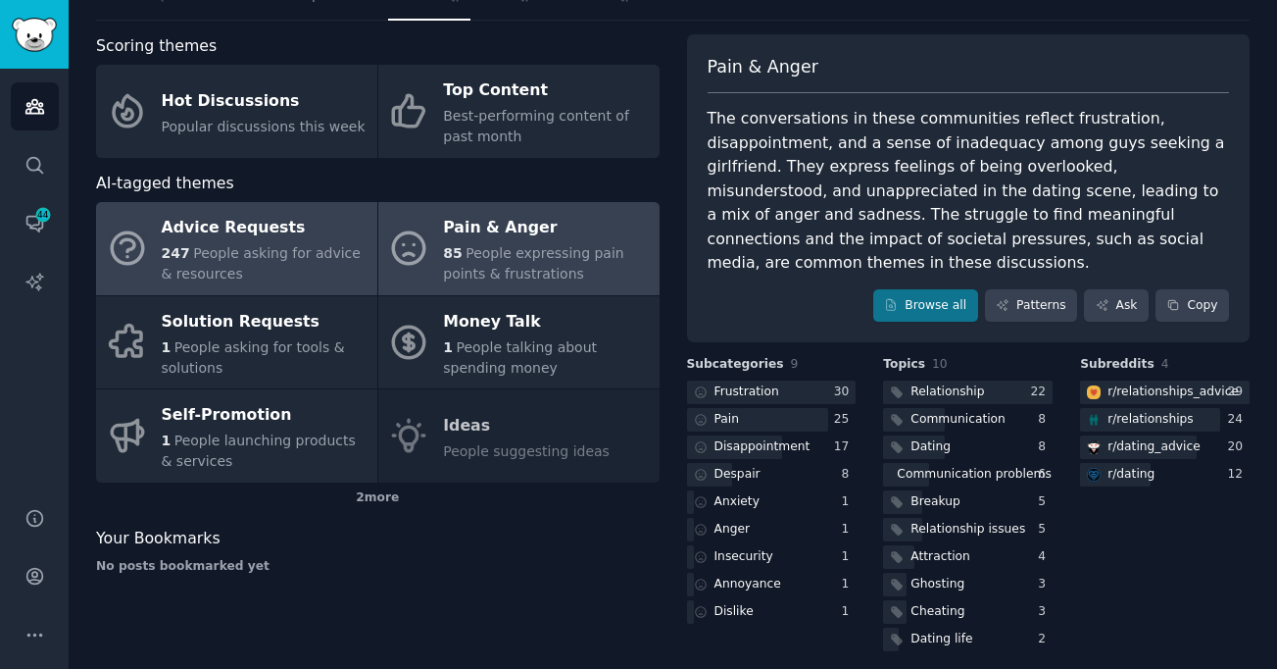
click at [227, 209] on link "Advice Requests 247 People asking for advice & resources" at bounding box center [236, 248] width 281 height 93
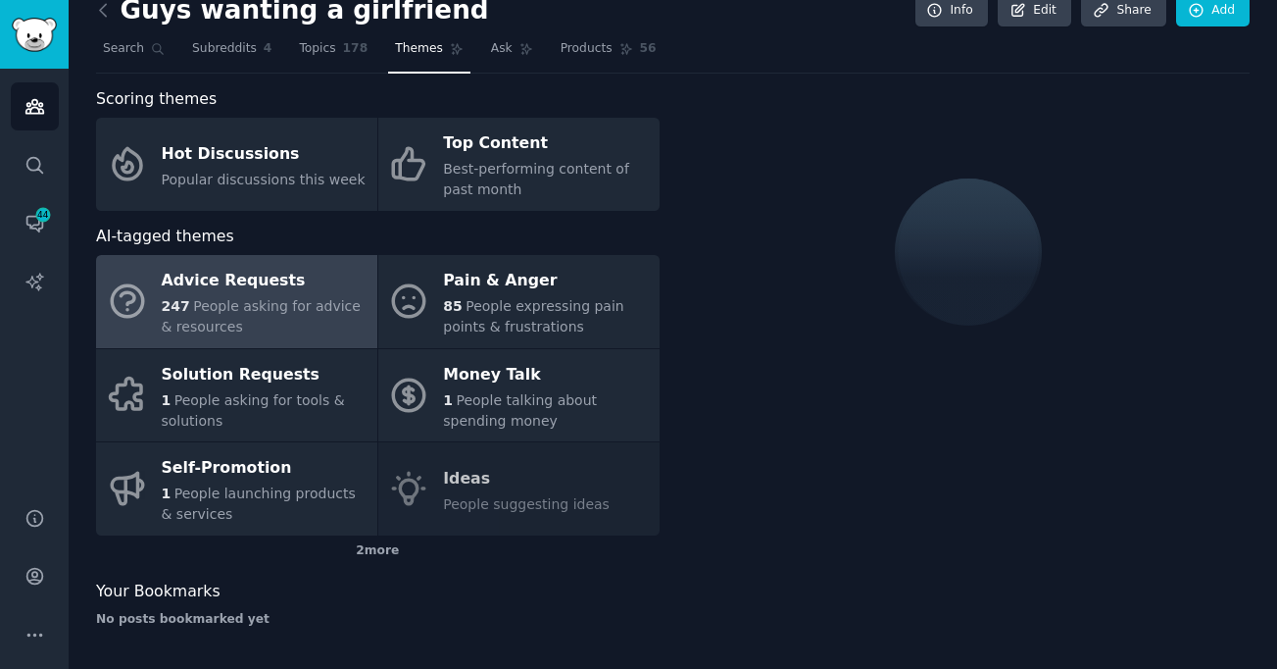
scroll to position [76, 0]
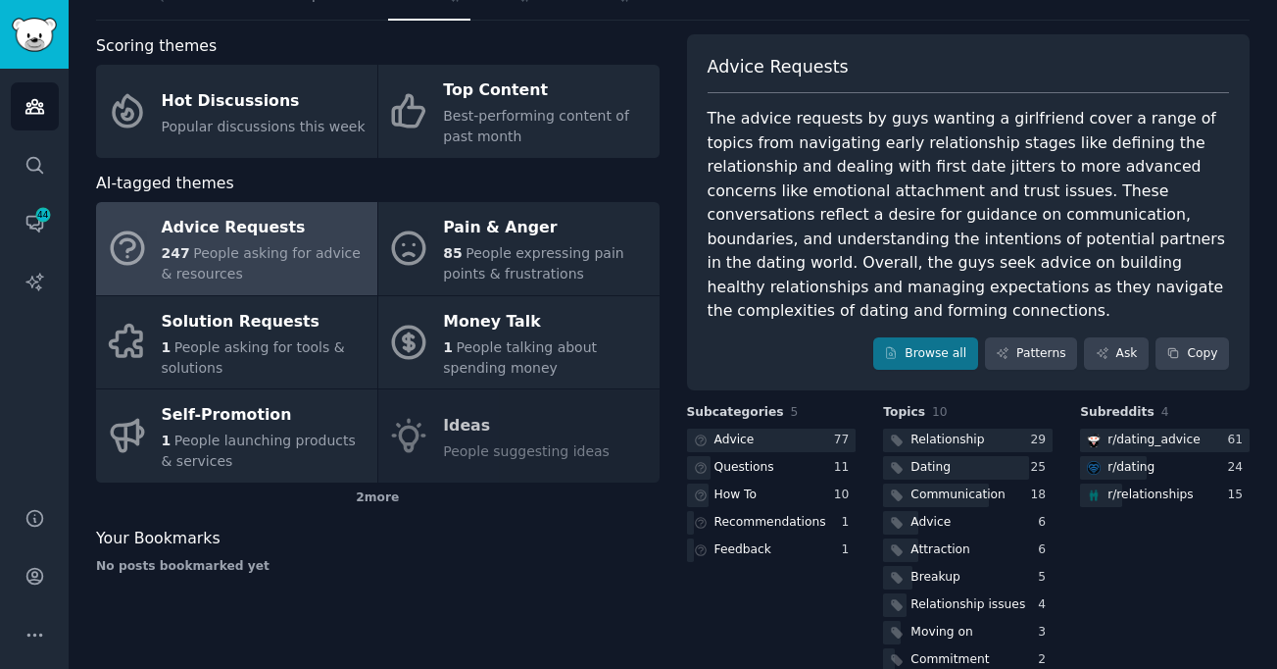
click at [224, 176] on span "AI-tagged themes" at bounding box center [165, 184] width 138 height 25
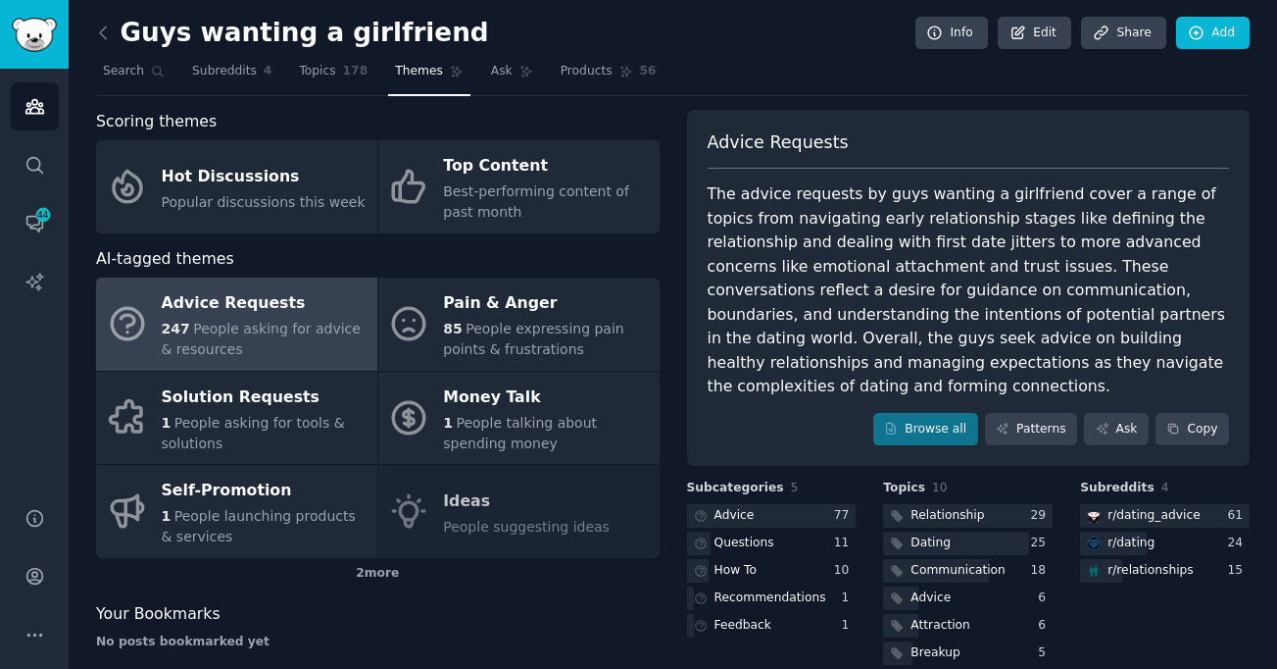
scroll to position [0, 0]
click at [38, 236] on link "Conversations 44" at bounding box center [35, 223] width 48 height 48
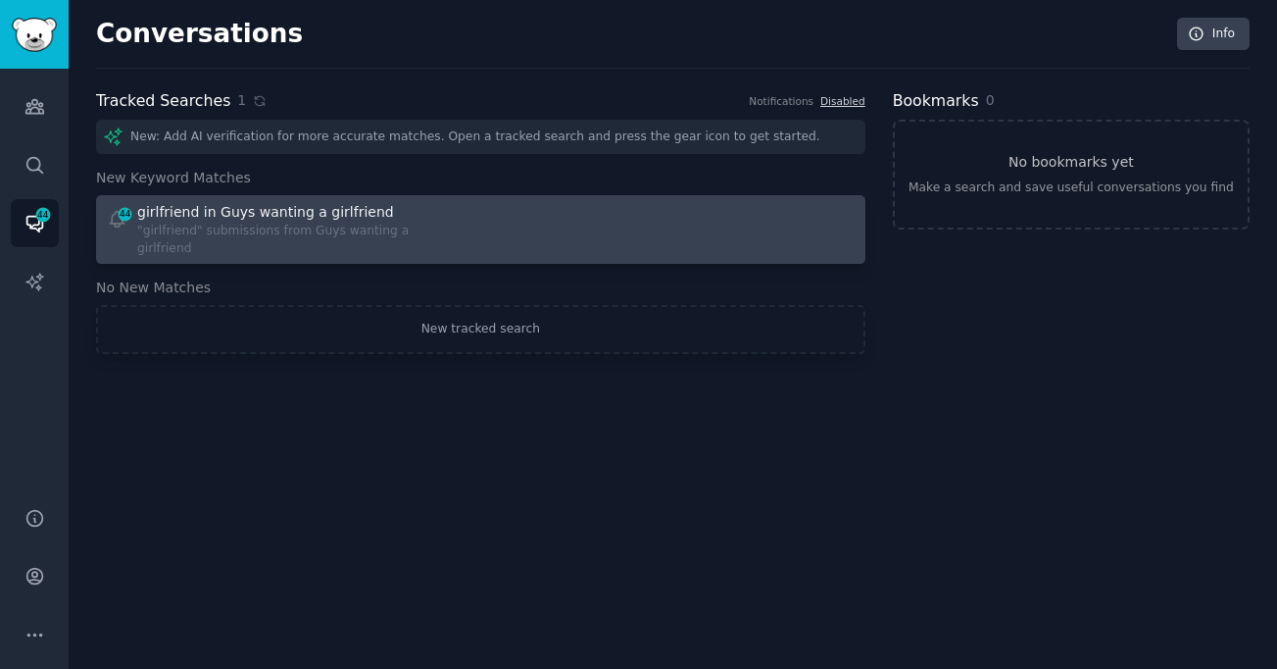
click at [532, 217] on div at bounding box center [674, 229] width 361 height 55
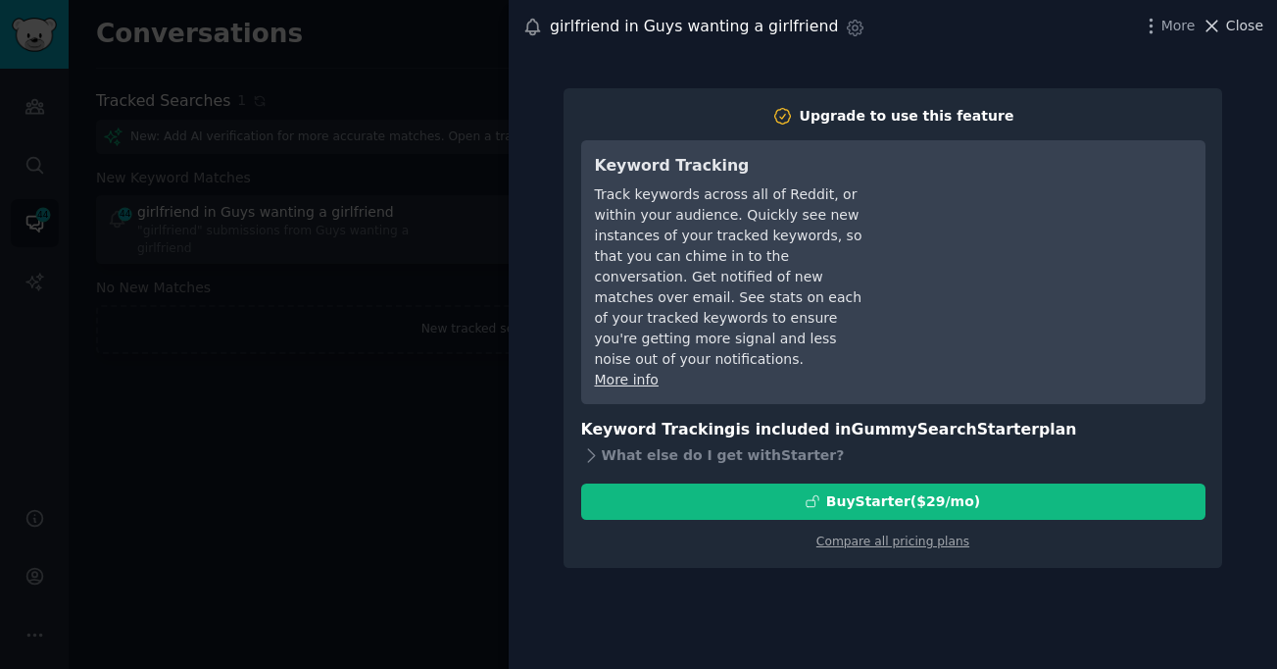
click at [1229, 30] on span "Close" at bounding box center [1244, 26] width 37 height 21
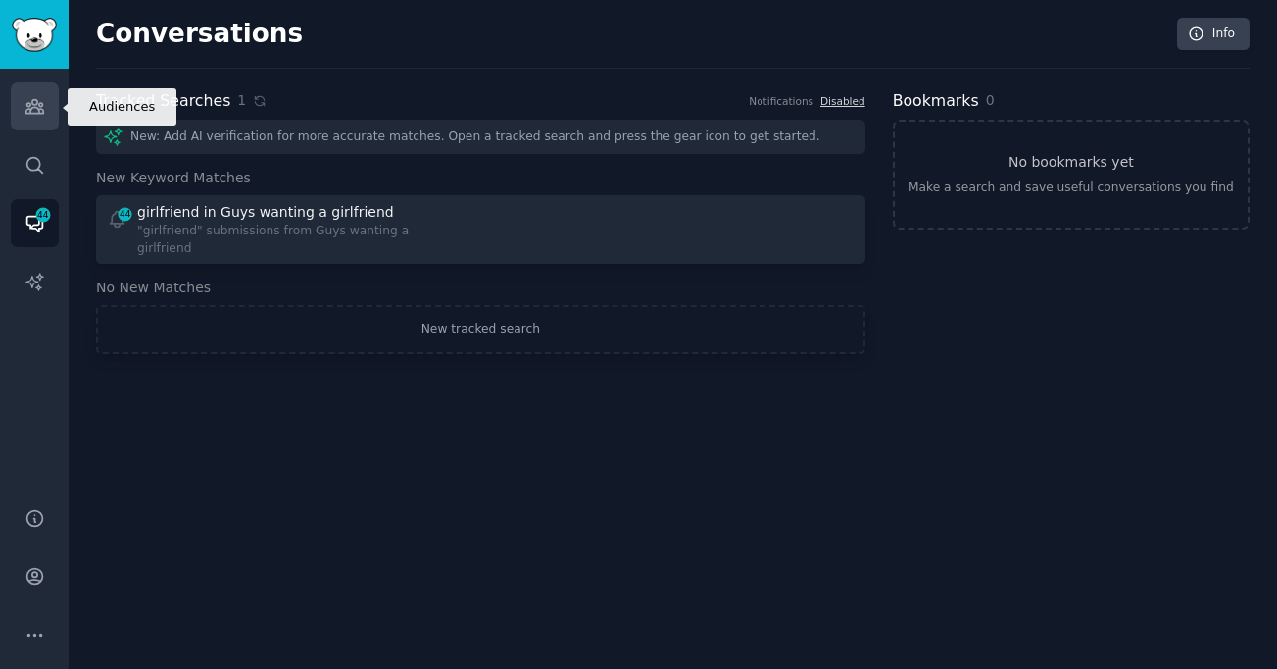
click at [17, 94] on link "Audiences" at bounding box center [35, 106] width 48 height 48
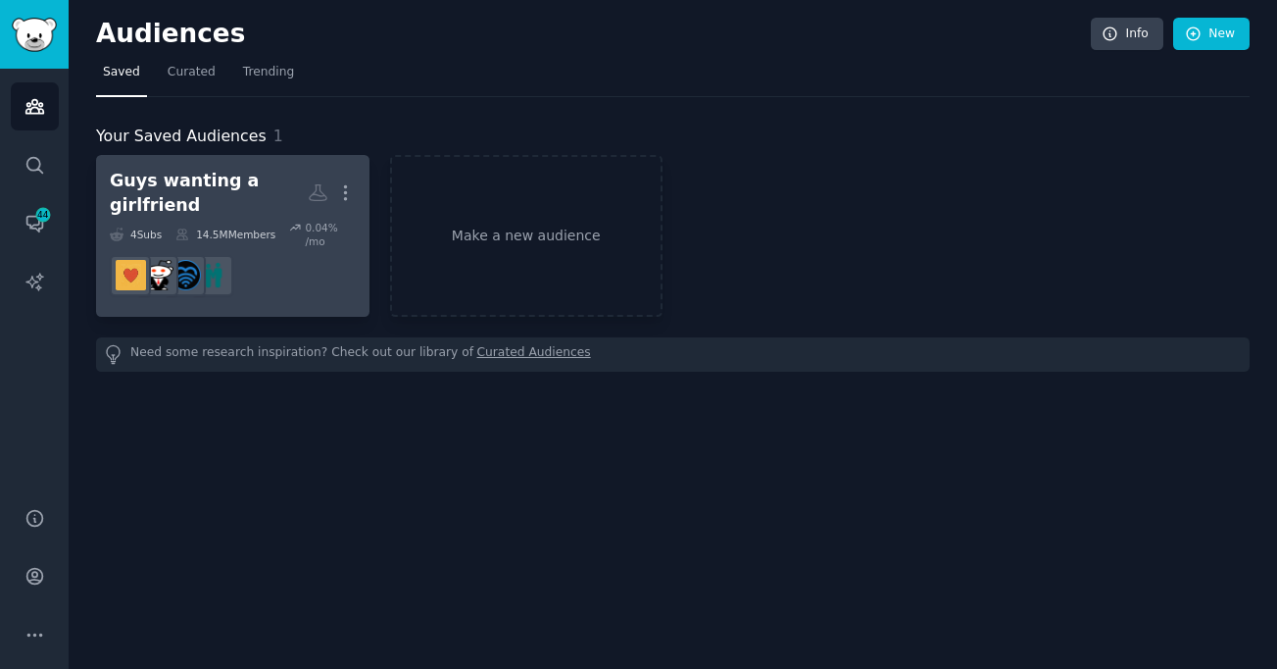
click at [252, 201] on div "Guys wanting a girlfriend" at bounding box center [209, 193] width 198 height 48
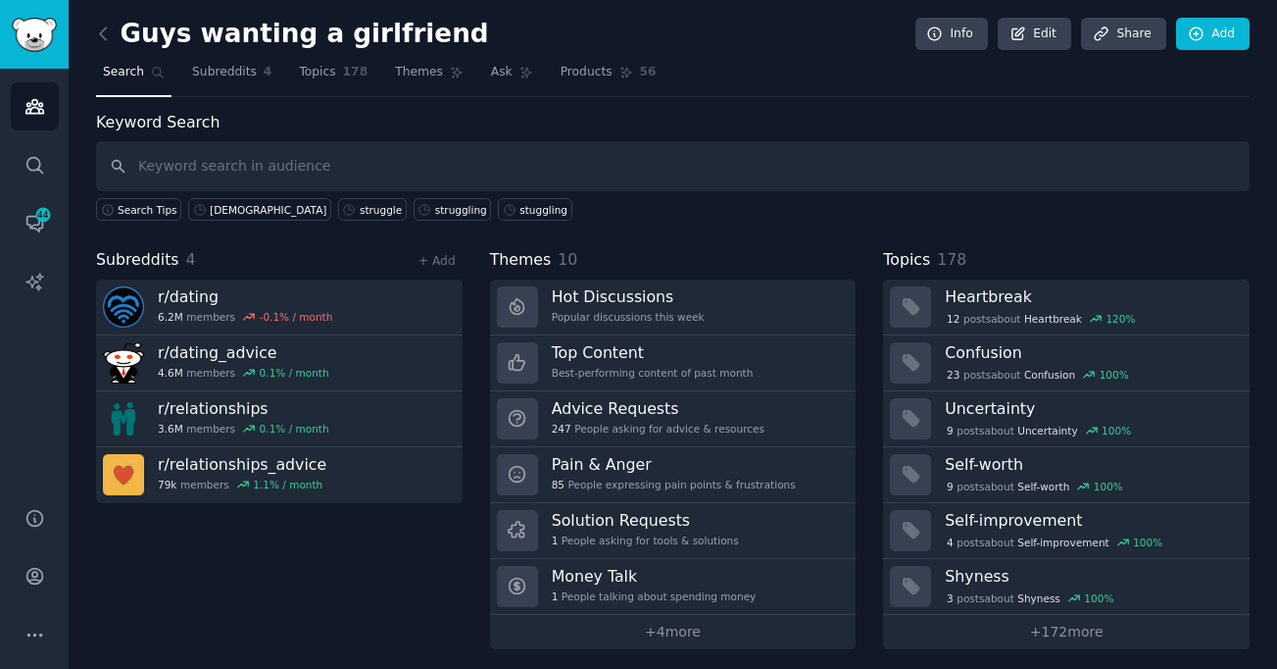
scroll to position [7, 0]
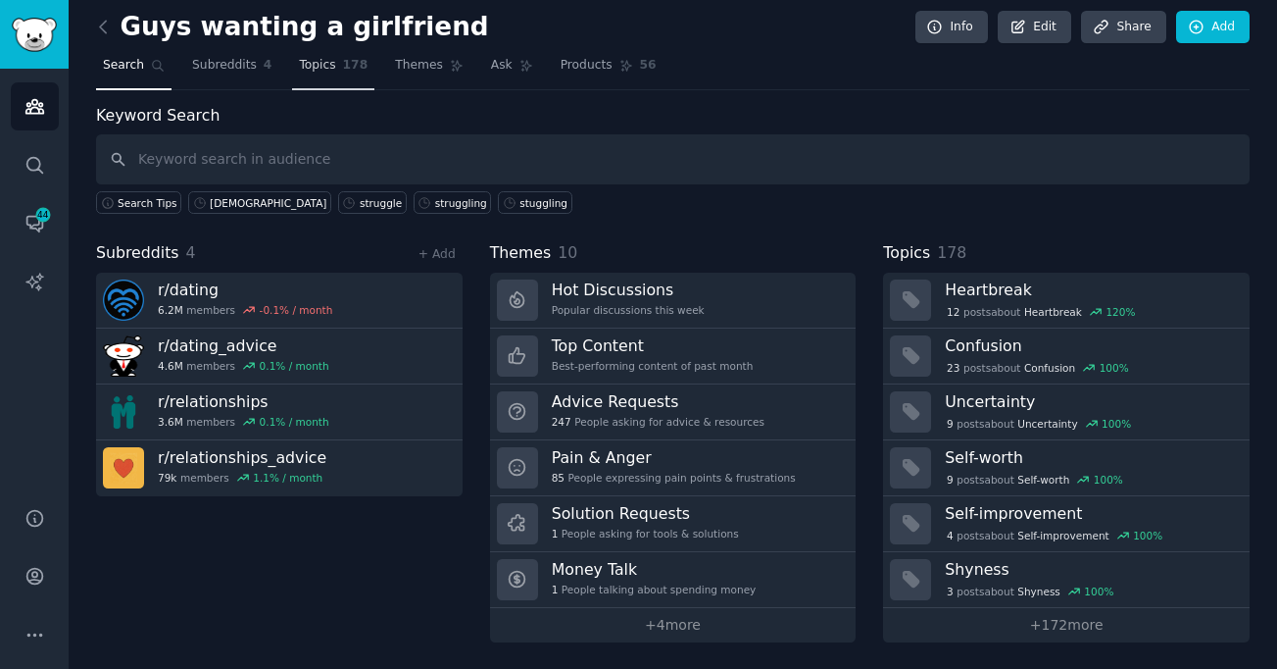
click at [328, 75] on link "Topics 178" at bounding box center [333, 70] width 82 height 40
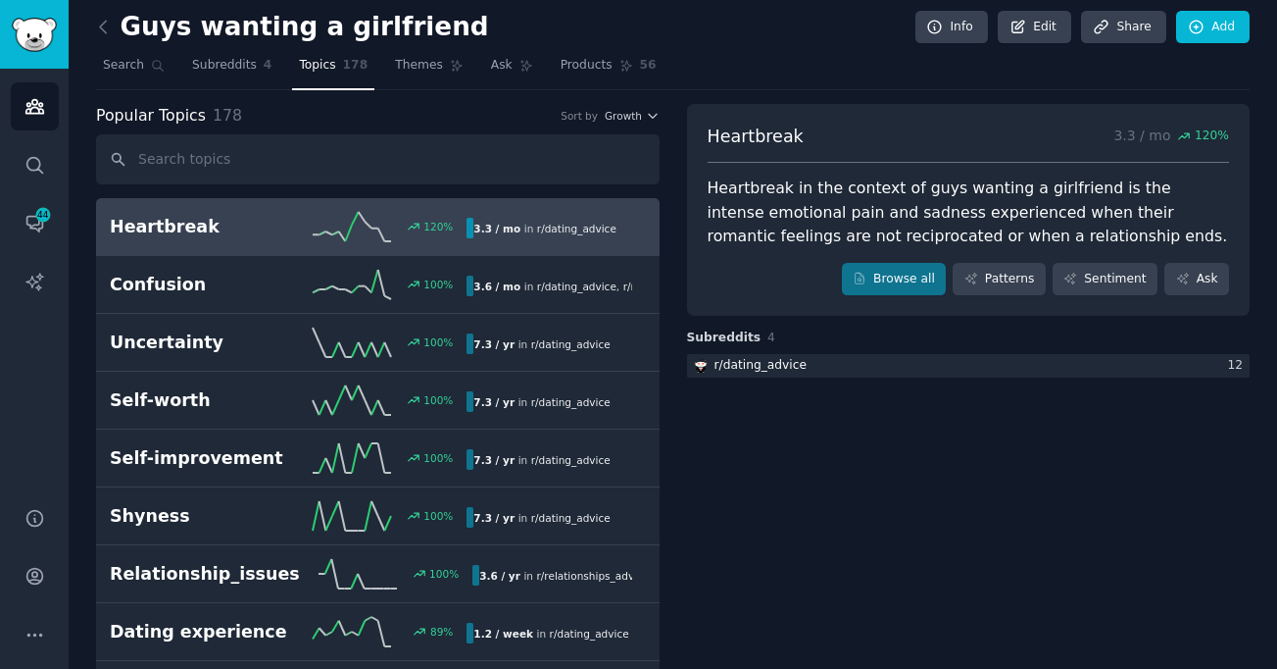
click at [255, 245] on link "Heartbreak 120 % 3.3 / mo in r/ dating_advice" at bounding box center [378, 227] width 564 height 58
click at [902, 276] on link "Browse all" at bounding box center [894, 279] width 105 height 33
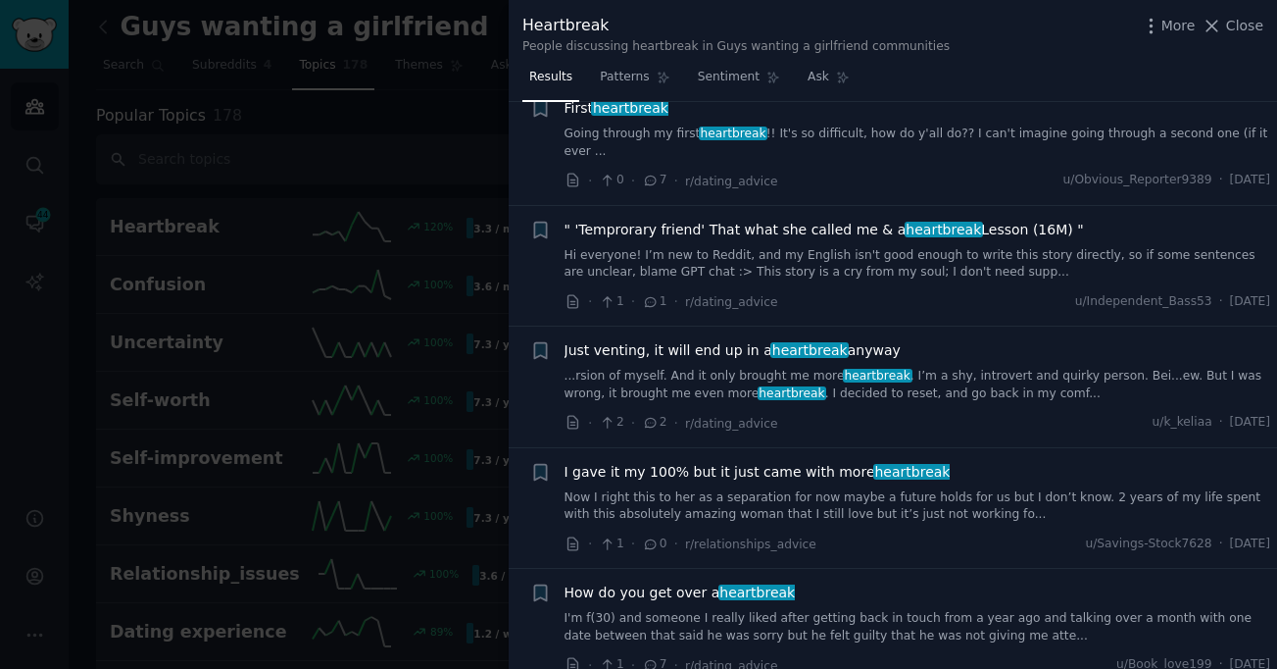
scroll to position [323, 0]
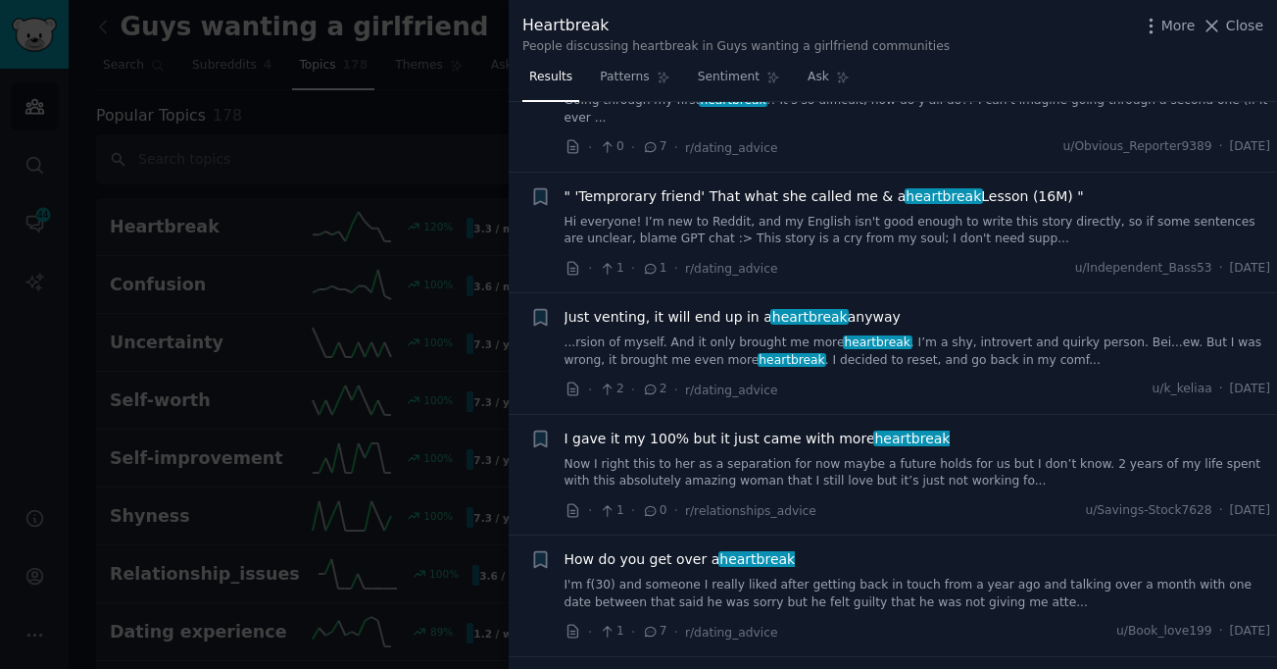
click at [981, 468] on link "Now I right this to her as a separation for now maybe a future holds for us but…" at bounding box center [918, 473] width 707 height 34
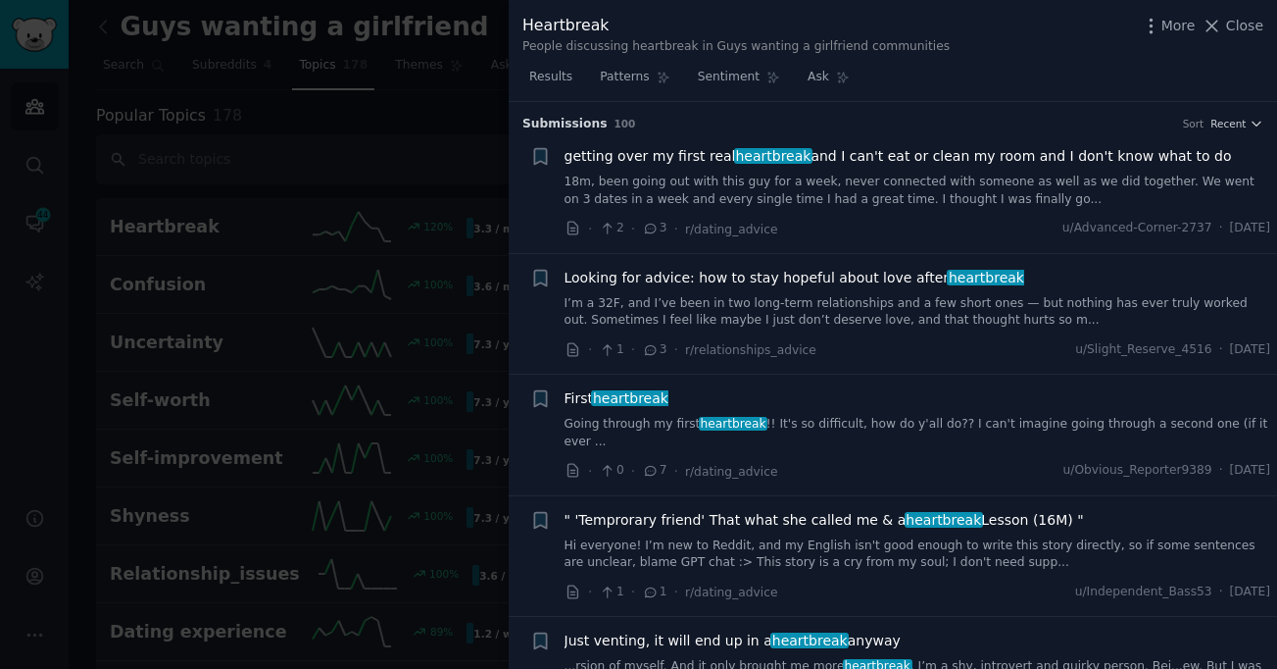
click at [412, 140] on div at bounding box center [638, 334] width 1277 height 669
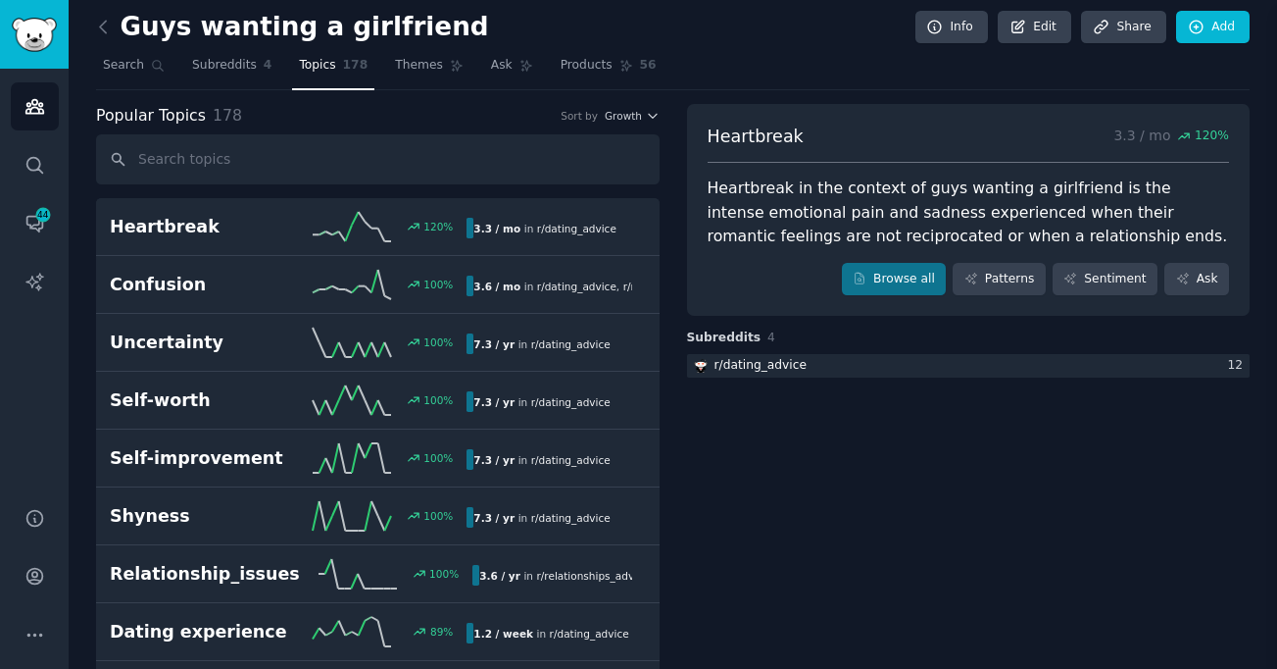
click at [40, 105] on icon "Sidebar" at bounding box center [35, 106] width 21 height 21
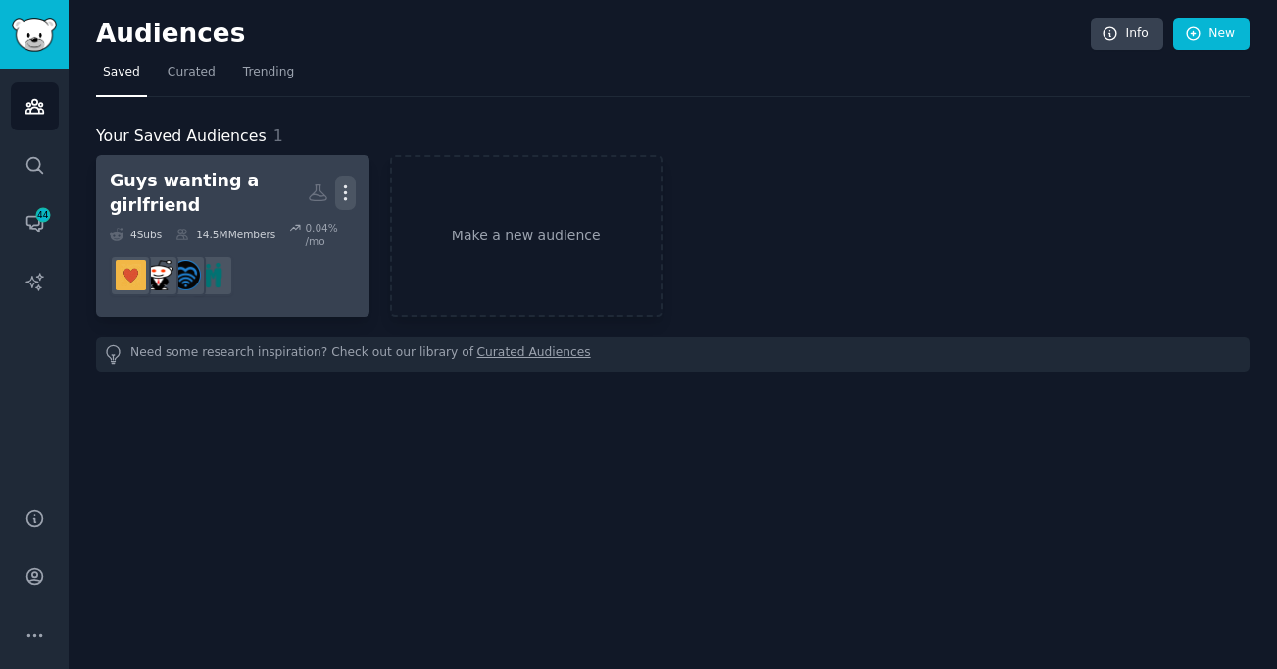
click at [348, 190] on icon "button" at bounding box center [345, 192] width 21 height 21
click at [310, 281] on dd at bounding box center [233, 275] width 246 height 55
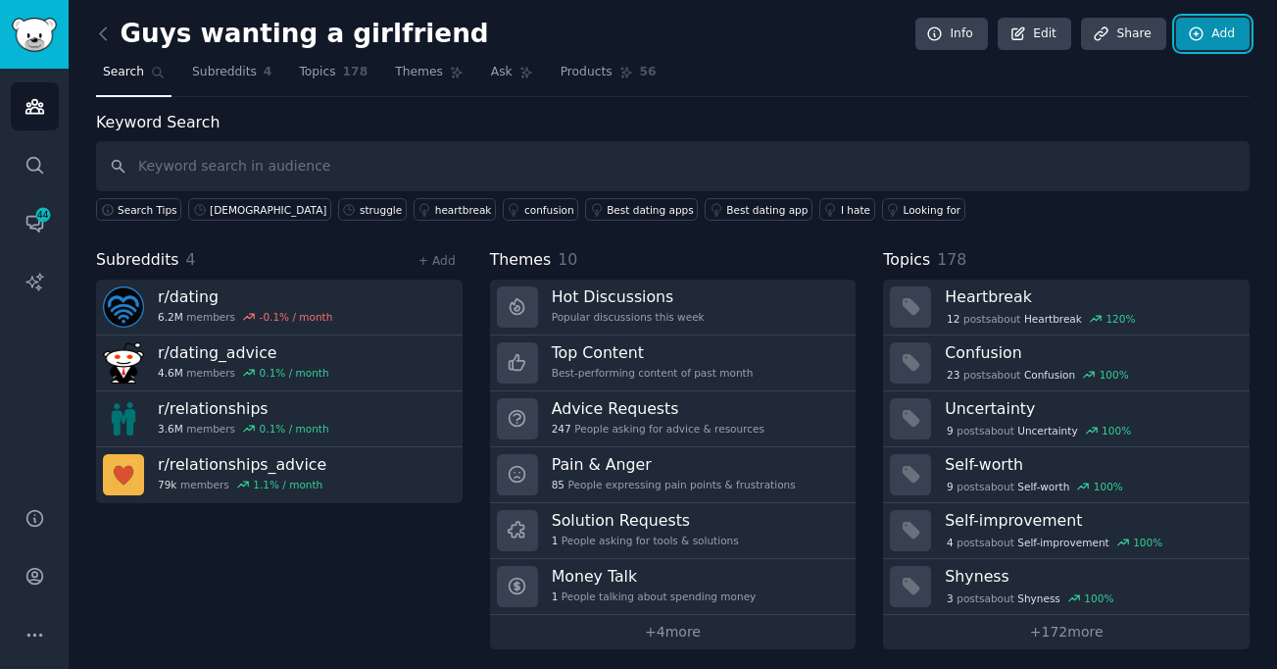
click at [1206, 38] on link "Add" at bounding box center [1213, 34] width 74 height 33
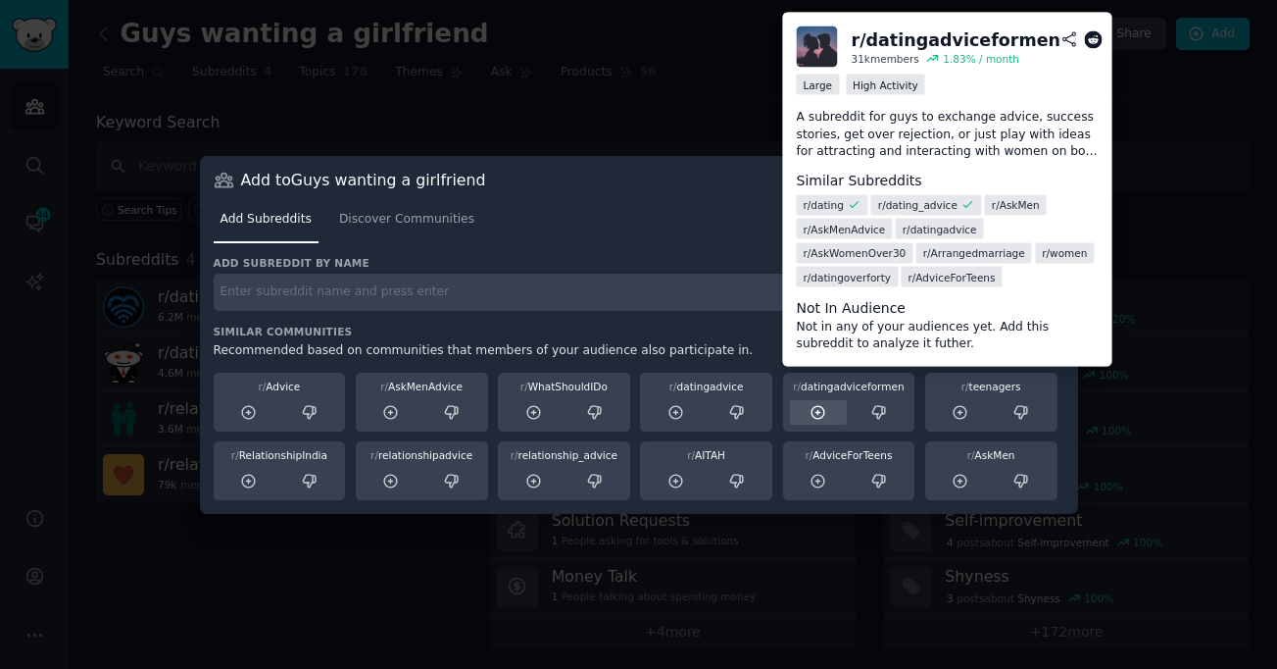
click at [834, 401] on div at bounding box center [819, 412] width 58 height 25
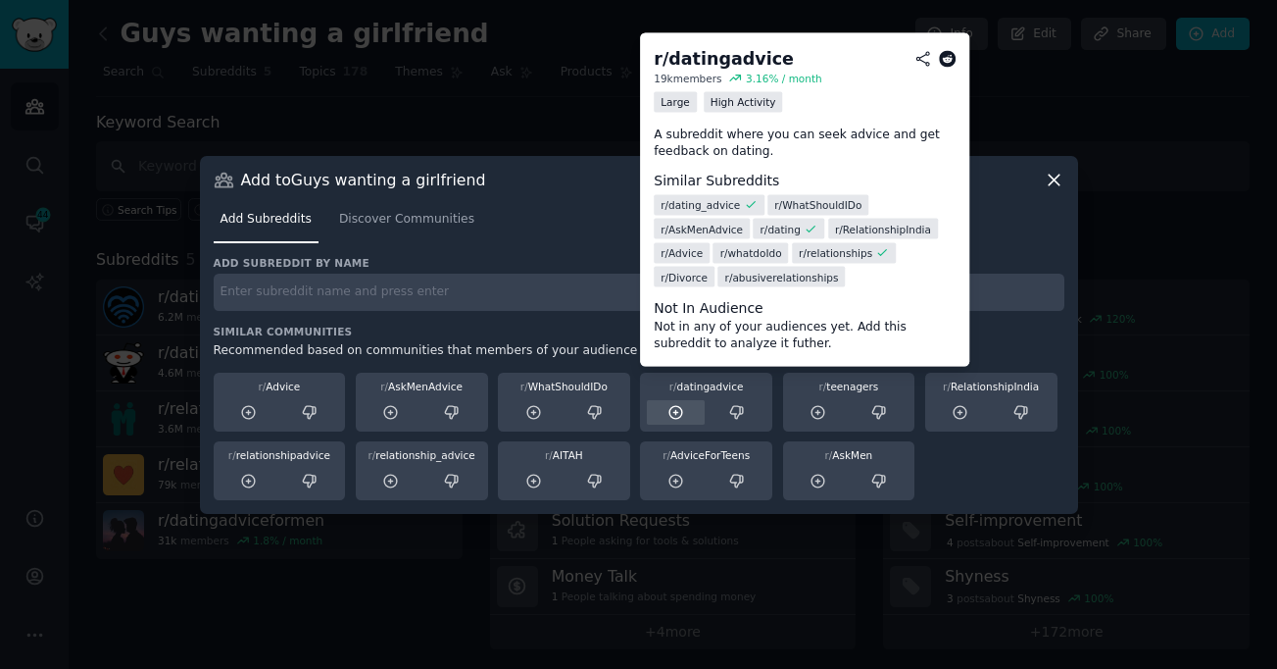
click at [672, 416] on icon at bounding box center [677, 413] width 18 height 18
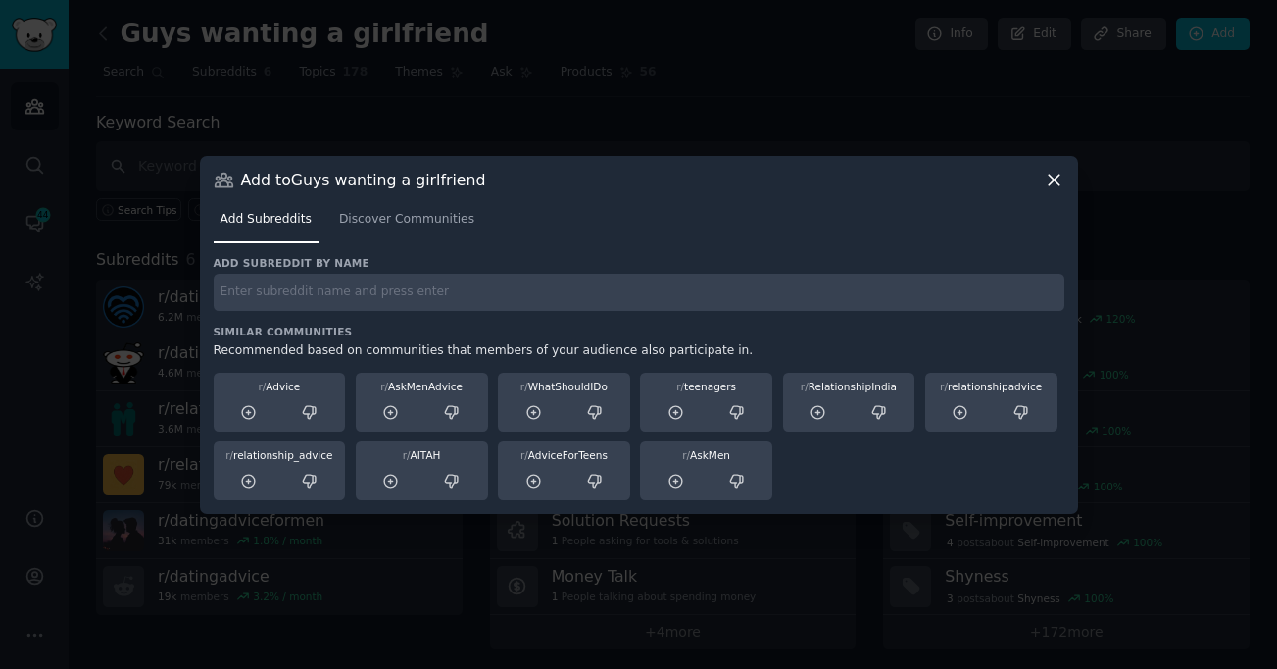
click at [1054, 181] on icon at bounding box center [1054, 180] width 21 height 21
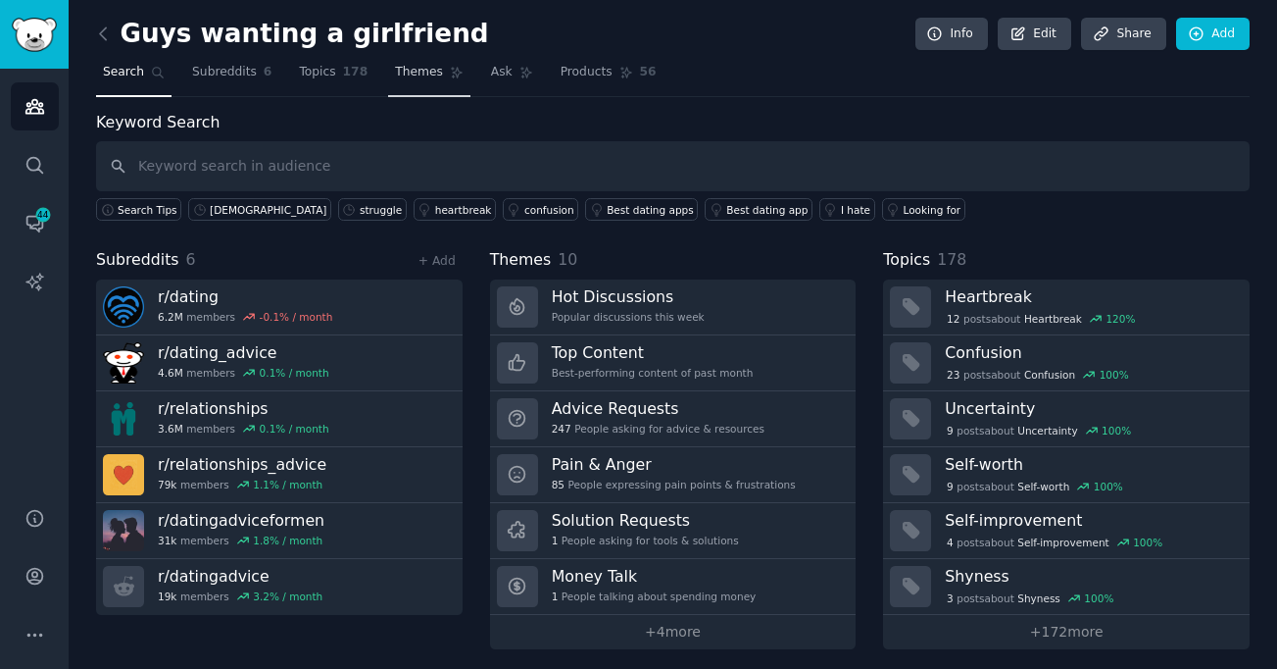
click at [420, 77] on span "Themes" at bounding box center [419, 73] width 48 height 18
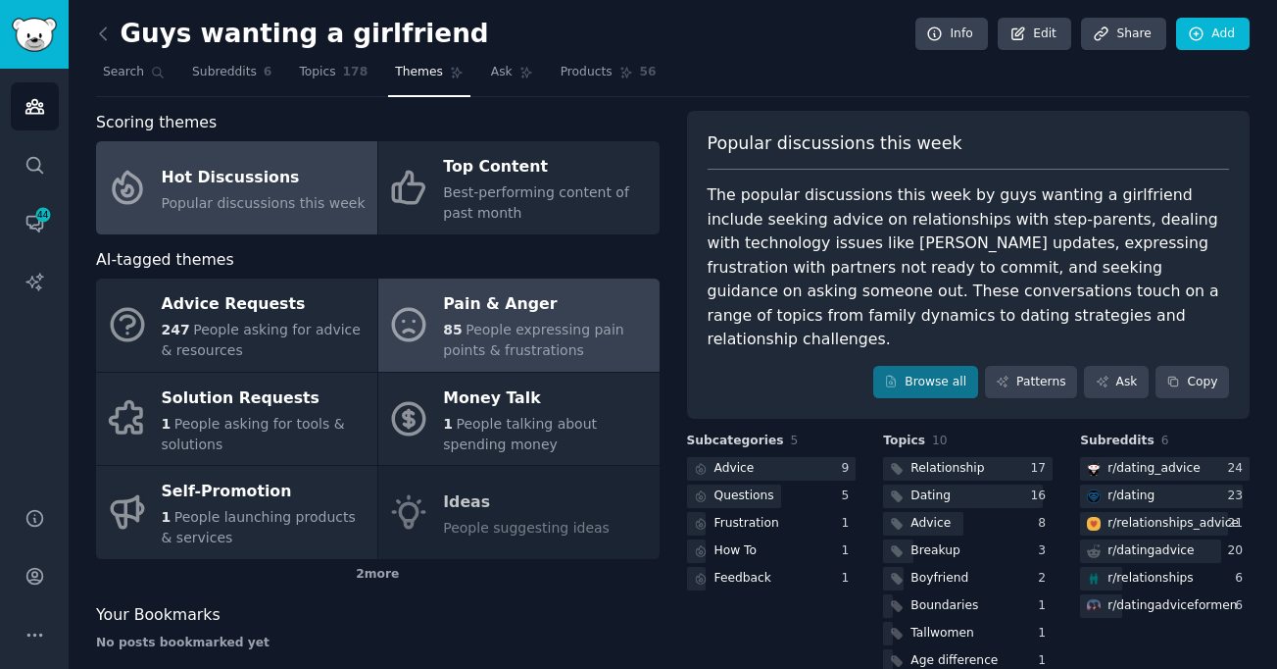
click at [508, 345] on span "People expressing pain points & frustrations" at bounding box center [533, 340] width 180 height 36
